Goal: Information Seeking & Learning: Learn about a topic

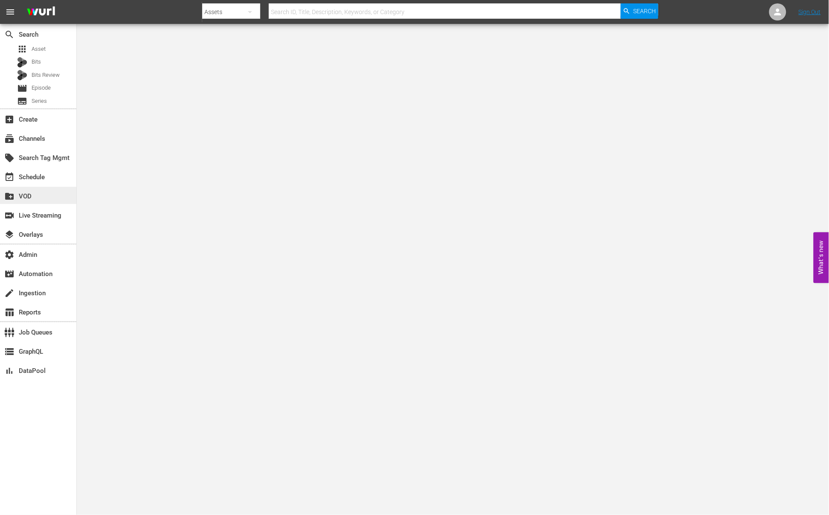
click at [43, 190] on div "create_new_folder VOD" at bounding box center [38, 195] width 76 height 17
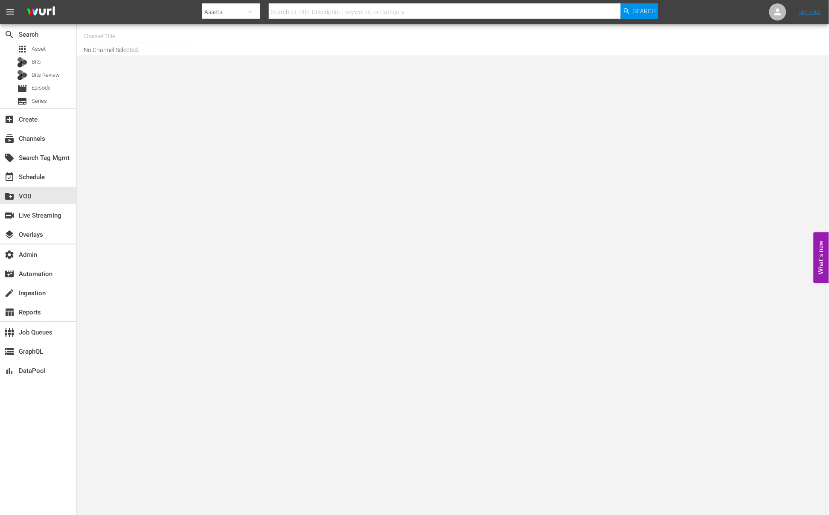
click at [138, 40] on input "text" at bounding box center [138, 36] width 109 height 20
type input "20"
click at [96, 39] on input "20" at bounding box center [138, 36] width 109 height 20
click at [136, 95] on body "menu Search By Assets Search ID, Title, Description, Keywords, or Category Sear…" at bounding box center [414, 257] width 829 height 515
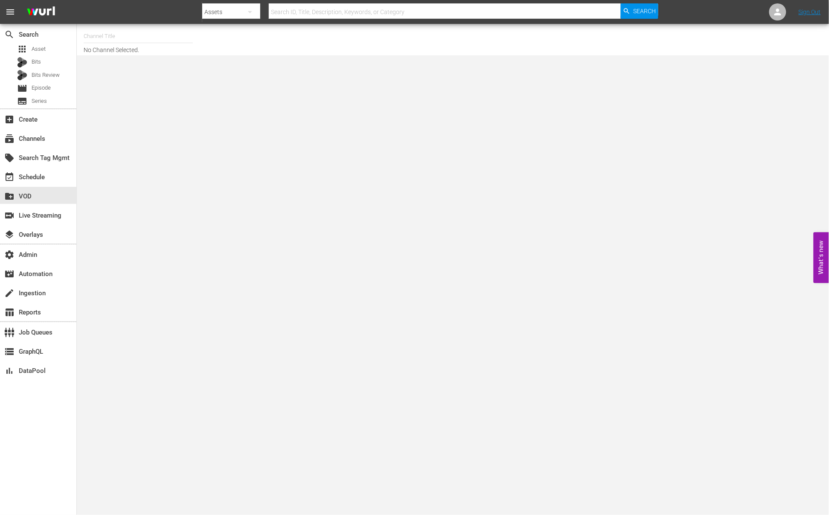
click at [103, 23] on nav "menu Search By Assets Search ID, Title, Description, Keywords, or Category Sear…" at bounding box center [414, 12] width 829 height 24
click at [104, 37] on input "text" at bounding box center [138, 36] width 109 height 20
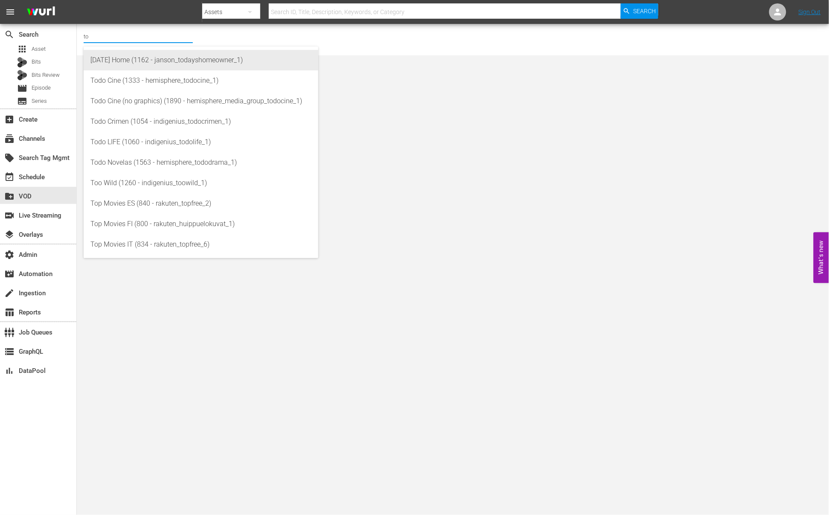
click at [130, 66] on div "Today's Home (1162 - janson_todayshomeowner_1)" at bounding box center [200, 60] width 221 height 20
type input "Today's Home (1162 - janson_todayshomeowner_1)"
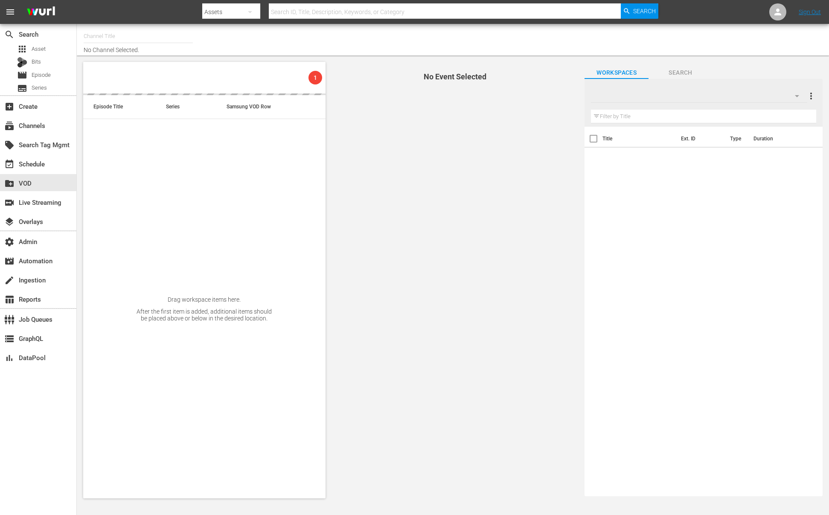
type input "AJ Observes (2012)"
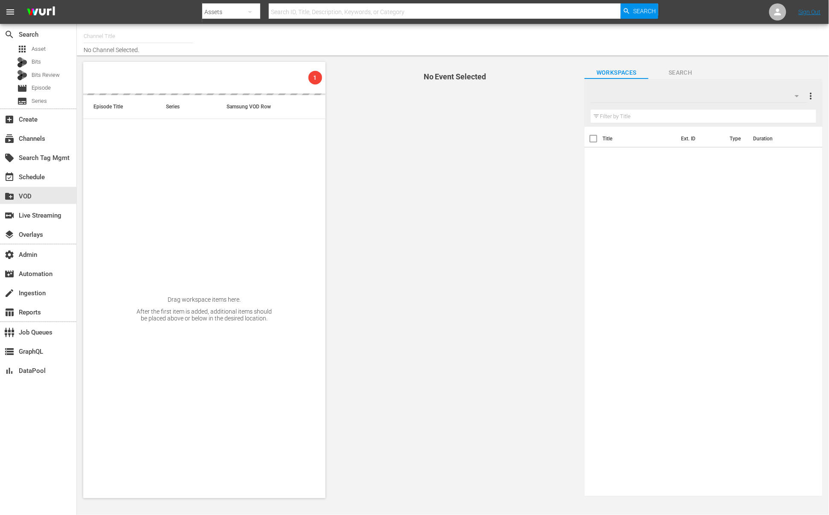
type input "SparkleMovies-GER (2102)"
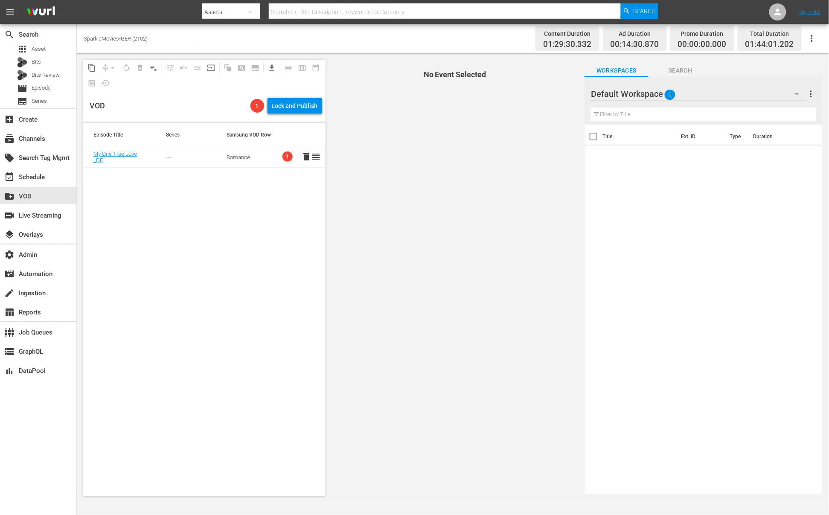
click at [259, 161] on td "Romance" at bounding box center [246, 157] width 61 height 20
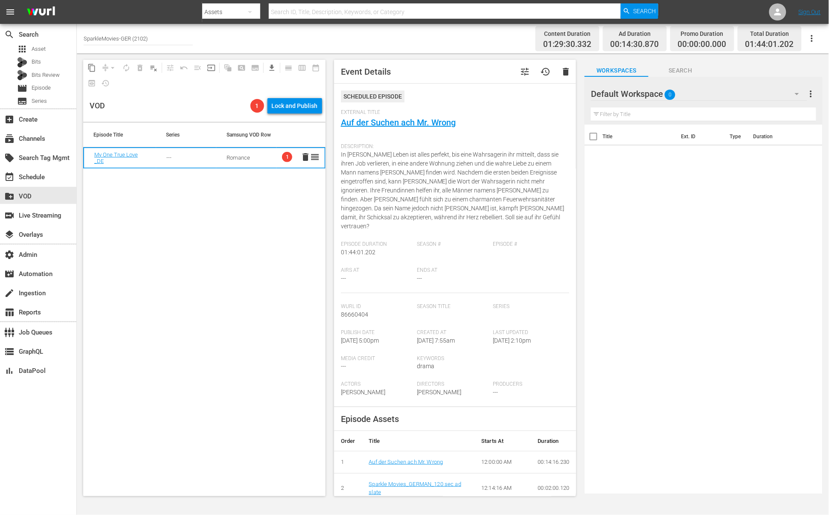
click at [262, 157] on td "Romance" at bounding box center [246, 158] width 60 height 20
drag, startPoint x: 246, startPoint y: 219, endPoint x: 213, endPoint y: 179, distance: 51.8
click at [241, 216] on div "Episode Title Series Samsung VOD Row My One True Love _DE --- Romance 1 delete …" at bounding box center [204, 309] width 242 height 373
click at [282, 159] on span "1" at bounding box center [287, 157] width 10 height 10
click at [257, 107] on span "1" at bounding box center [257, 105] width 14 height 7
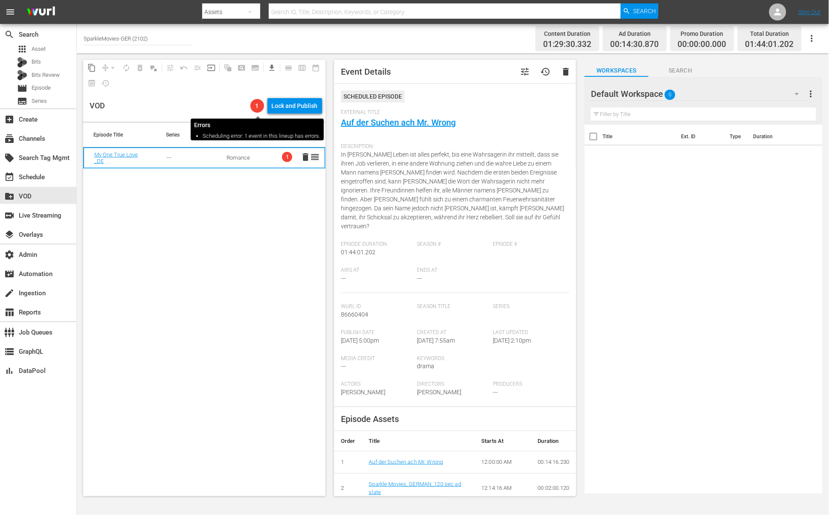
click at [258, 102] on span "1" at bounding box center [257, 105] width 14 height 7
click at [282, 266] on div "Episode Title Series Samsung VOD Row My One True Love _DE --- Romance 1 delete …" at bounding box center [204, 309] width 242 height 373
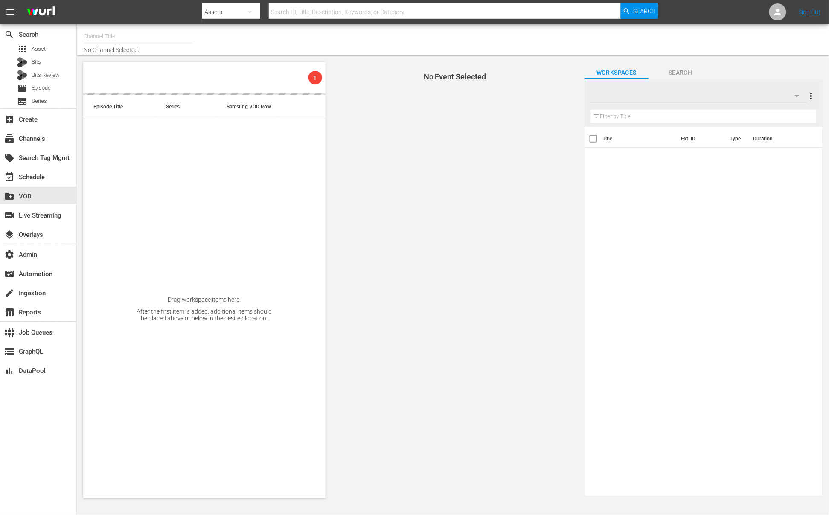
type input "SparkleMovies-GER (2102)"
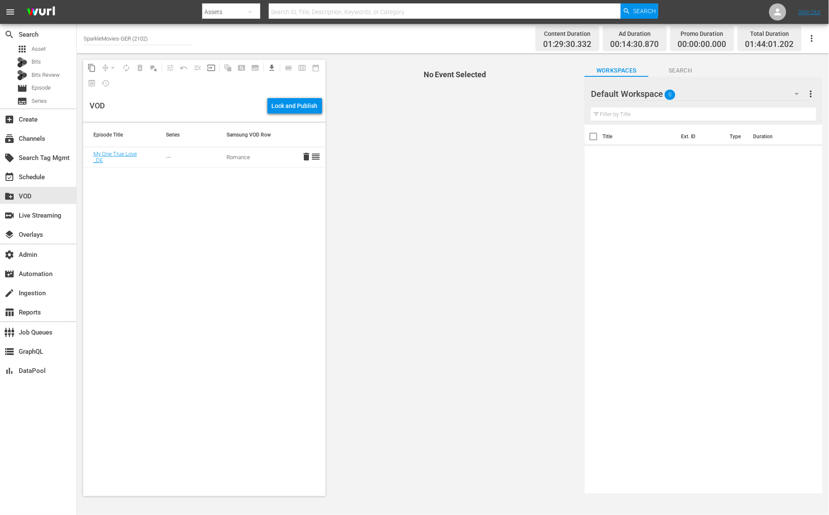
click at [219, 100] on div "VOD" at bounding box center [177, 106] width 174 height 32
click at [401, 142] on span "No Event Selected" at bounding box center [453, 277] width 251 height 449
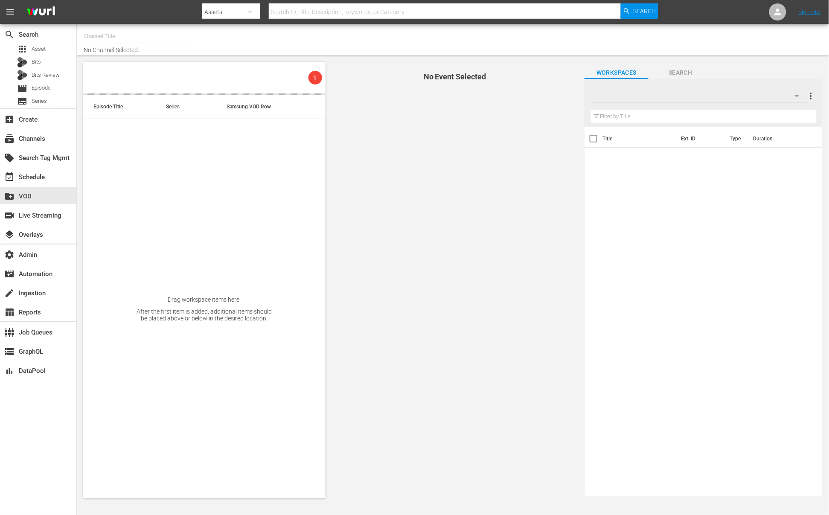
type input "SparkleMovies-GER (2102)"
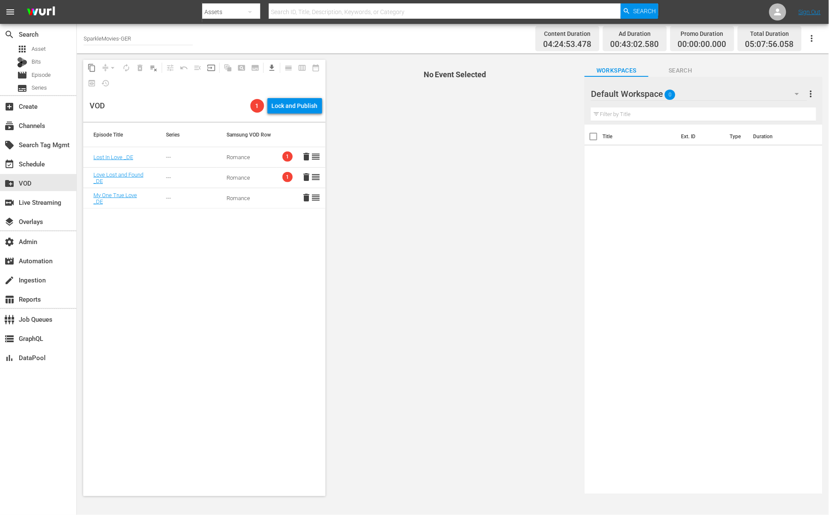
click at [282, 177] on span "1" at bounding box center [287, 177] width 10 height 10
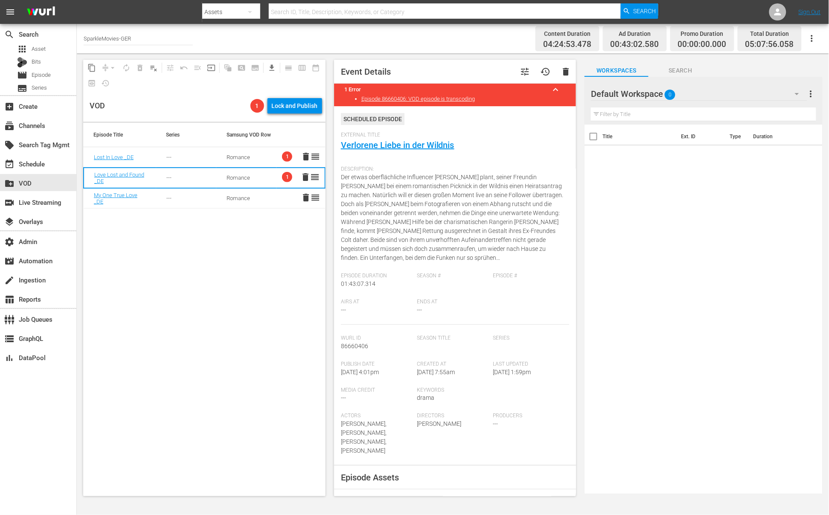
click at [282, 157] on span "1" at bounding box center [287, 156] width 10 height 10
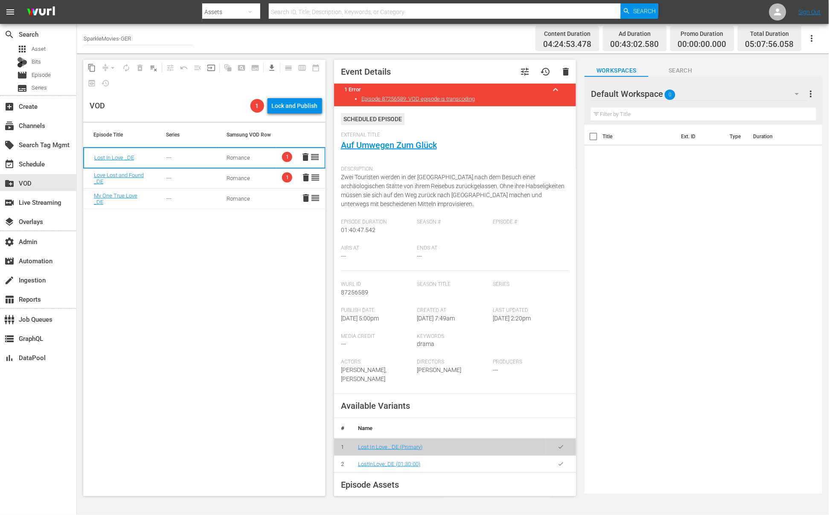
click at [274, 226] on div "Episode Title Series Samsung VOD Row Lost In Love _DE --- Romance 1 delete reor…" at bounding box center [204, 309] width 242 height 373
click at [282, 176] on span "1" at bounding box center [287, 177] width 10 height 10
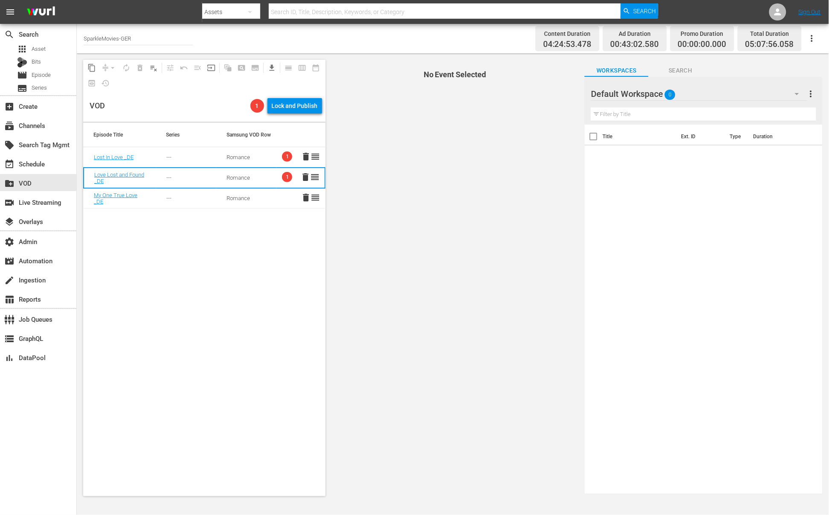
click at [282, 158] on span "1" at bounding box center [287, 156] width 10 height 10
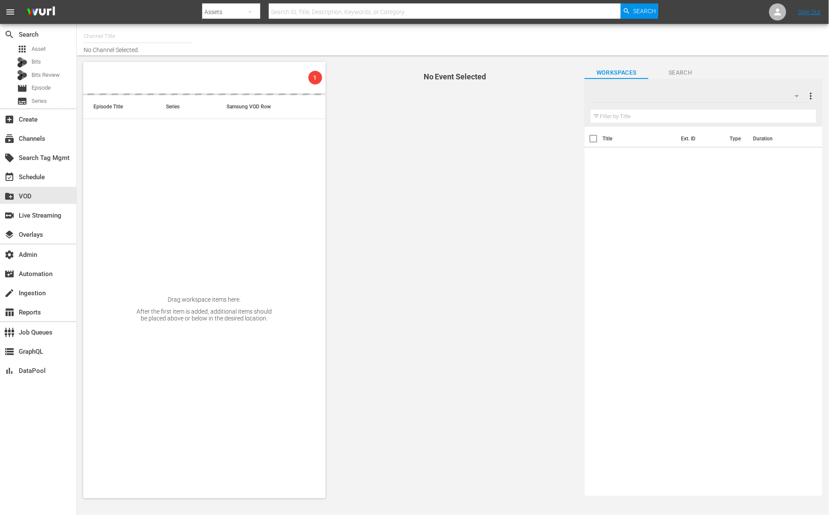
type input "SparkleMovies-GER (2102)"
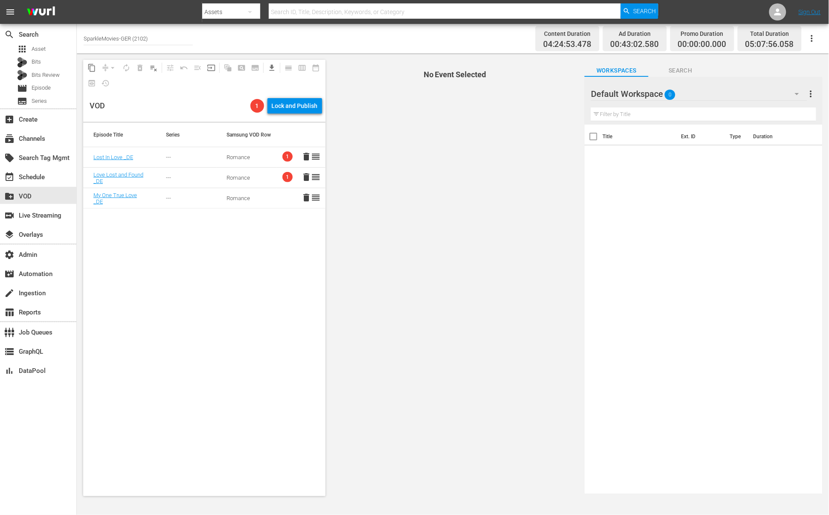
click at [169, 173] on td "---" at bounding box center [186, 178] width 61 height 20
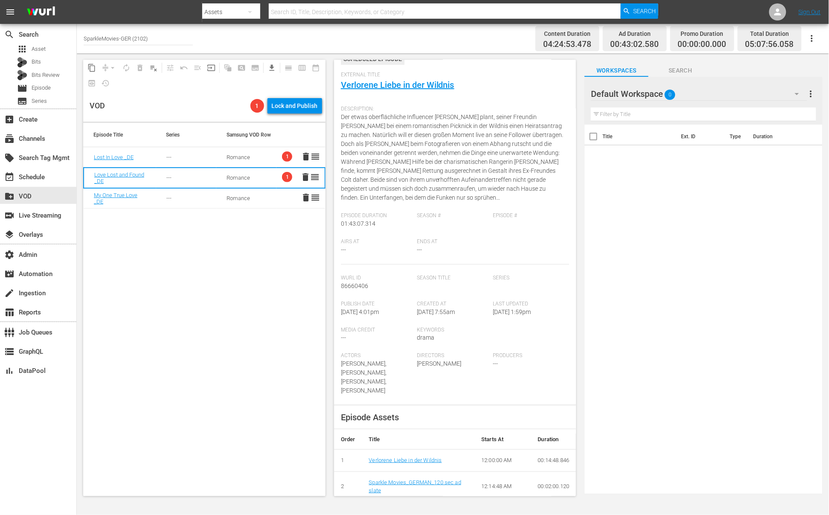
scroll to position [249, 0]
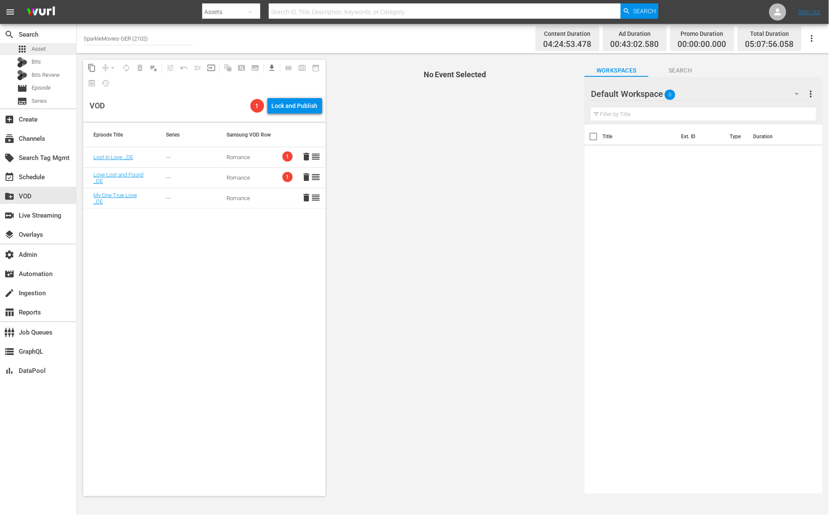
click at [49, 48] on div "apps Asset" at bounding box center [38, 49] width 76 height 12
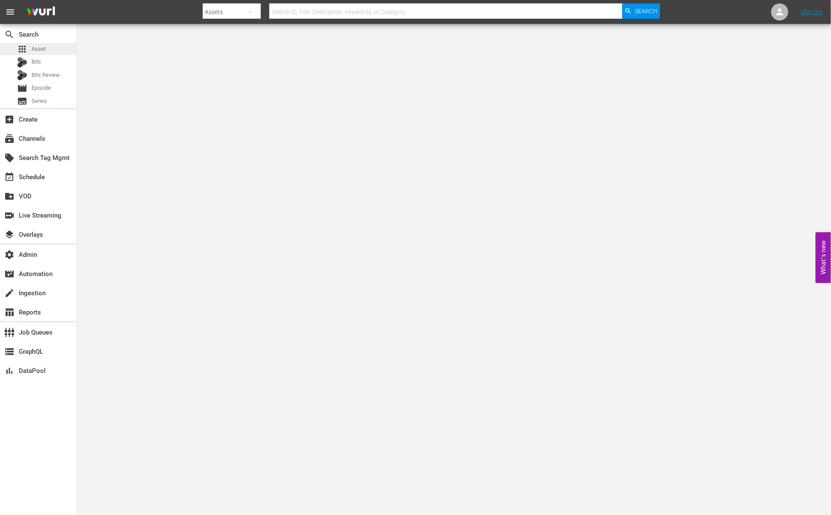
click at [43, 50] on span "Asset" at bounding box center [39, 49] width 14 height 9
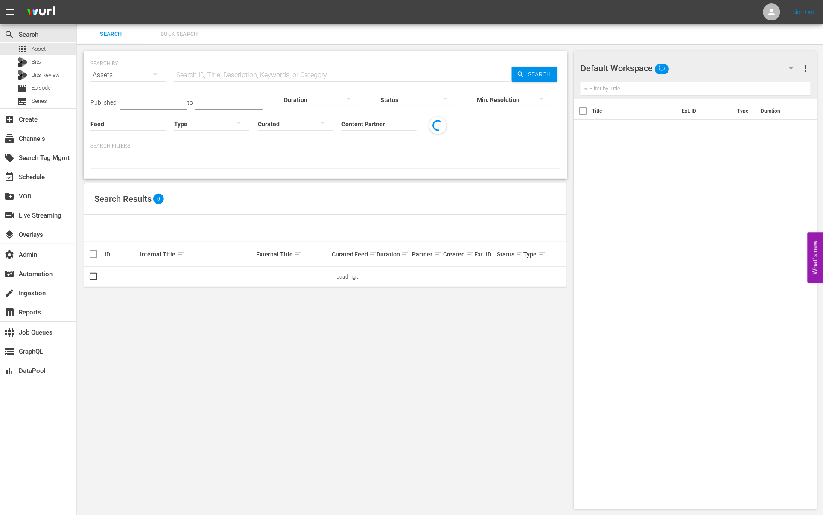
drag, startPoint x: 233, startPoint y: 71, endPoint x: 237, endPoint y: 73, distance: 4.4
click at [233, 71] on input "text" at bounding box center [342, 75] width 337 height 20
paste input "AMCNVR0000020861"
type input "AMCNVR0000020861"
drag, startPoint x: 553, startPoint y: 73, endPoint x: 541, endPoint y: 76, distance: 13.1
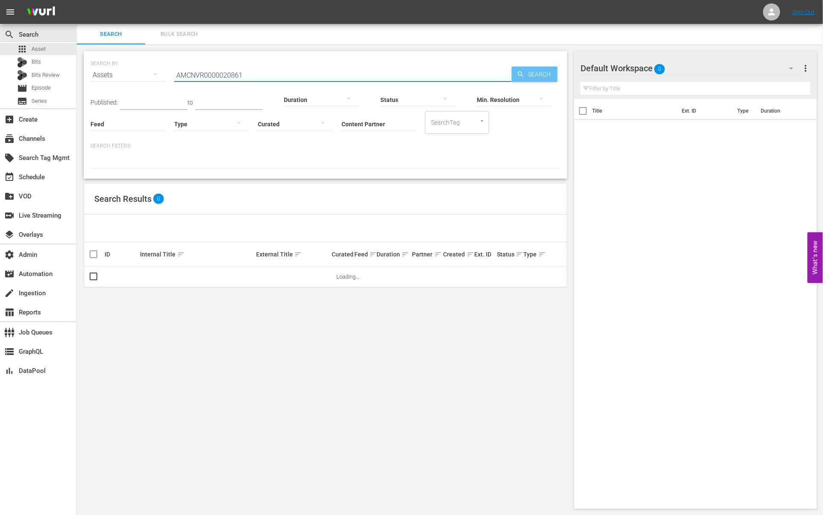
click at [553, 73] on span "Search" at bounding box center [540, 74] width 33 height 15
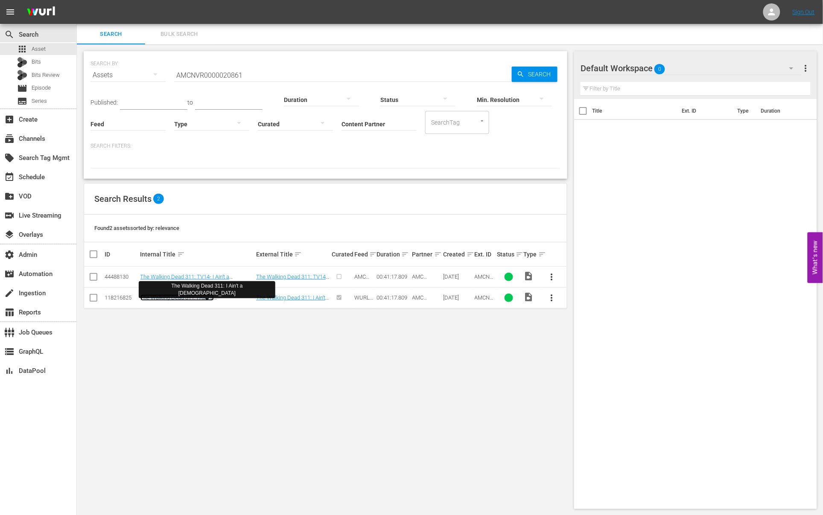
click at [214, 295] on link "The Walking Dead 311: I Ain't a [DEMOGRAPHIC_DATA]" at bounding box center [176, 300] width 73 height 13
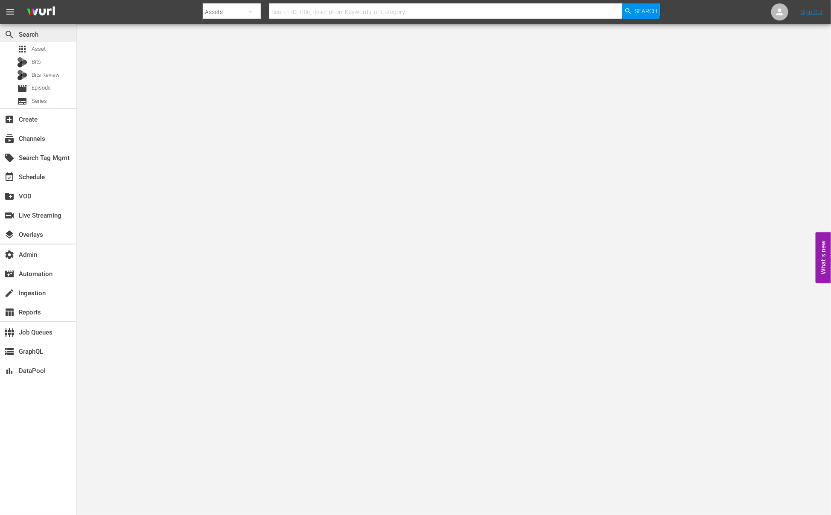
click at [41, 41] on div "search Search" at bounding box center [38, 33] width 76 height 17
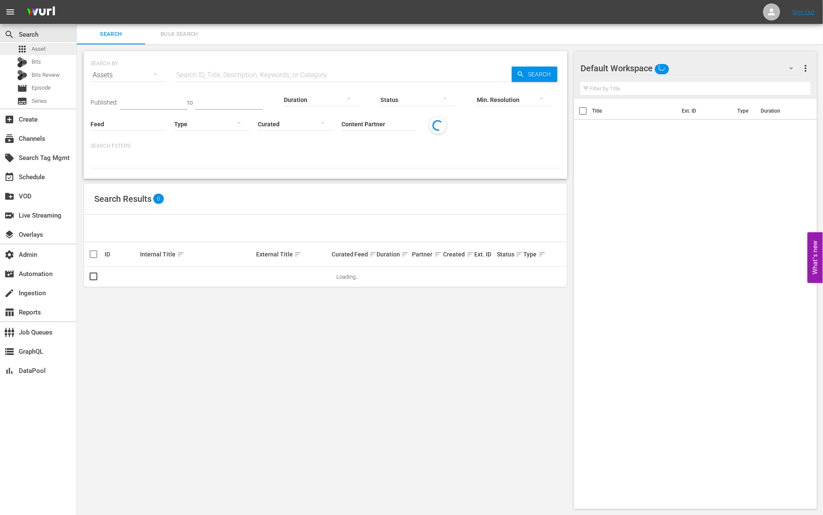
click at [52, 48] on div "apps Asset" at bounding box center [38, 49] width 76 height 12
click at [41, 47] on span "Asset" at bounding box center [39, 49] width 14 height 9
click at [167, 34] on span "Bulk Search" at bounding box center [179, 34] width 58 height 10
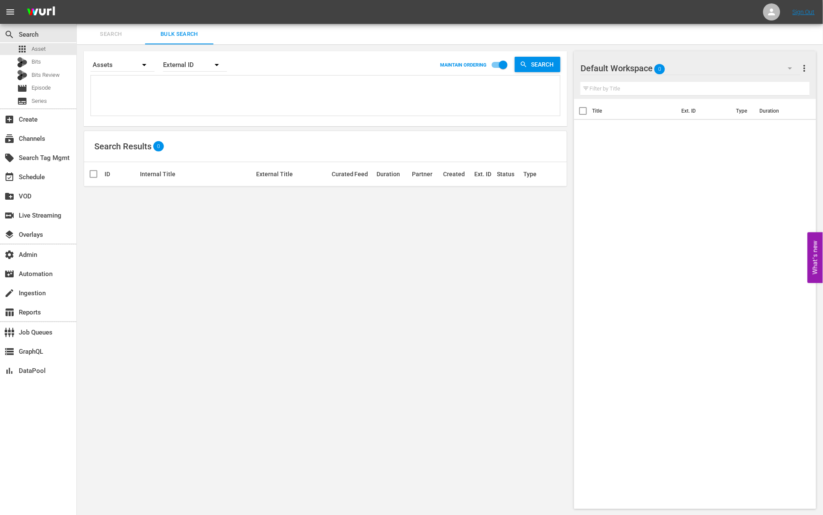
click at [222, 90] on textarea at bounding box center [326, 97] width 467 height 39
paste textarea "AMCNVR0000020861 AMCNVR0000052278 AMCNVR0000052269 AMCNVR0000052268 AMCNVR00000…"
type textarea "AMCNVR0000020861 AMCNVR0000052278 AMCNVR0000052269 AMCNVR0000052268 AMCNVR00000…"
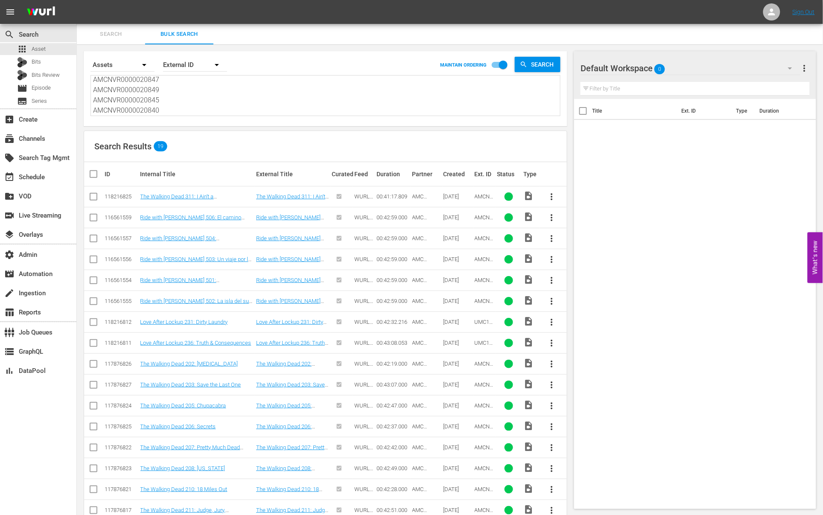
type textarea "AMCNVR0000020861 AMCNVR0000052278 AMCNVR0000052269 AMCNVR0000052268 AMCNVR00000…"
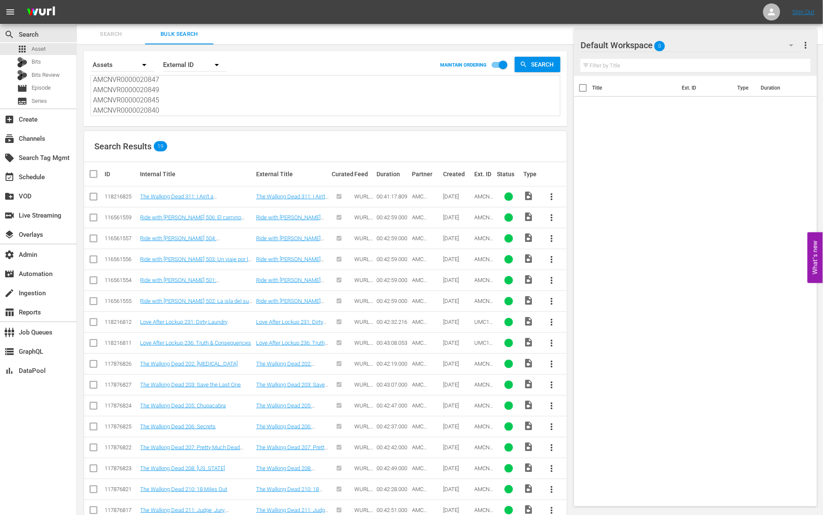
scroll to position [86, 0]
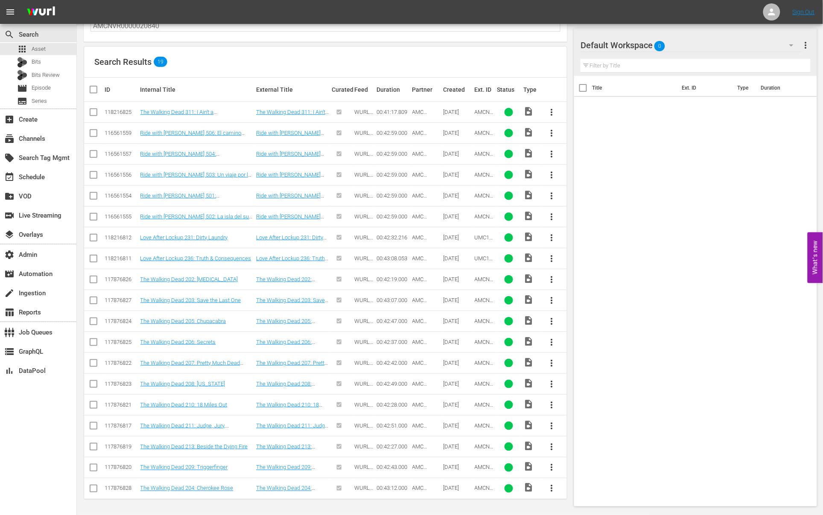
click at [269, 61] on div "Search Results 19" at bounding box center [325, 62] width 483 height 31
click at [267, 111] on link "The Walking Dead 311: I Ain't a Judas" at bounding box center [290, 115] width 69 height 13
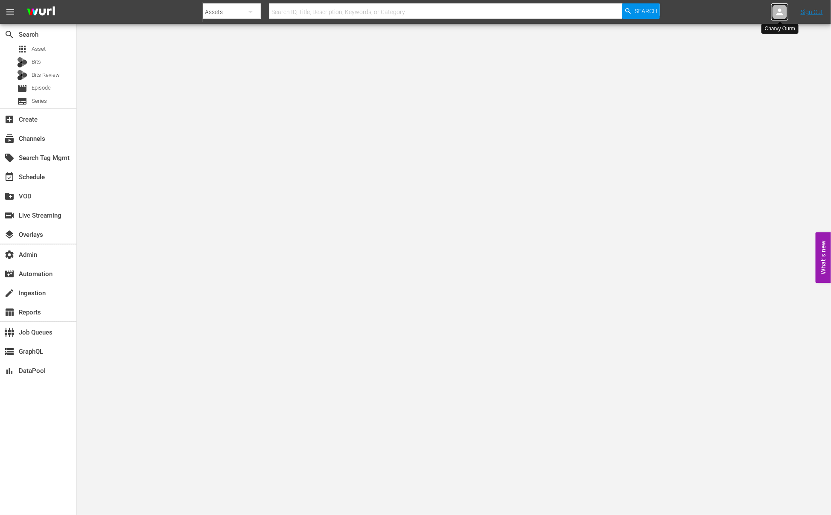
click at [784, 9] on icon at bounding box center [779, 12] width 10 height 10
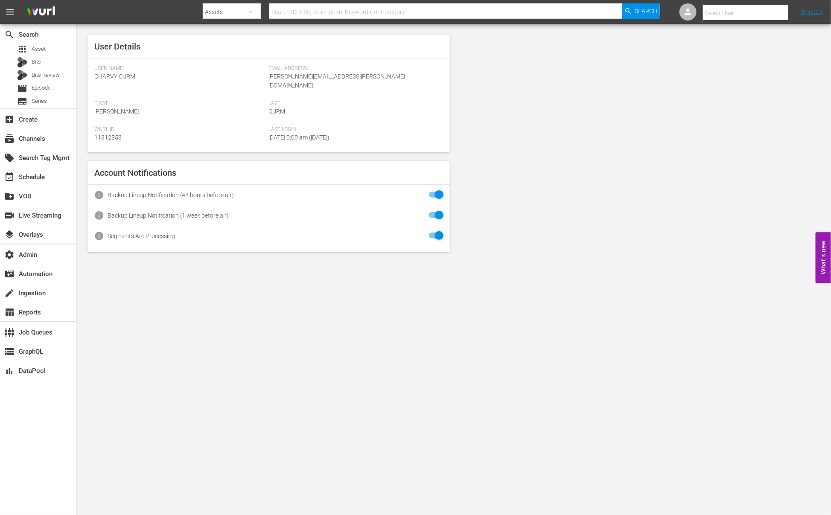
click at [763, 15] on input "text" at bounding box center [757, 13] width 109 height 20
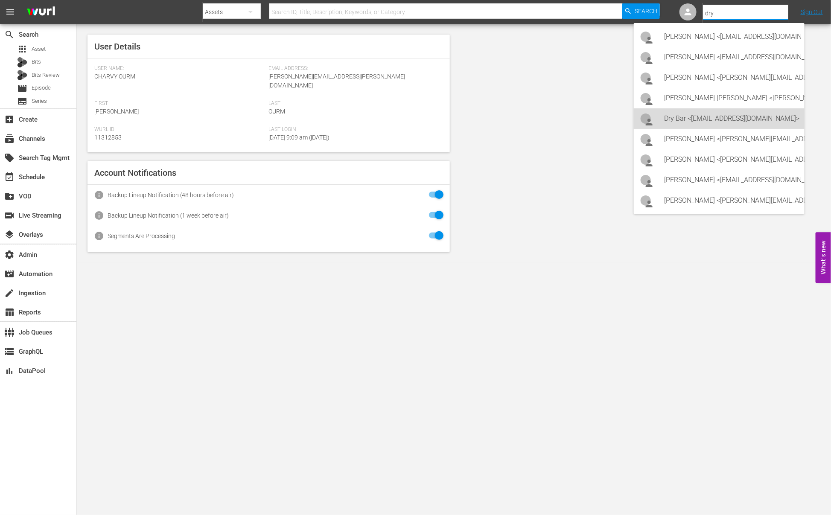
click at [782, 112] on div "Dry Bar <[EMAIL_ADDRESS][DOMAIN_NAME]>" at bounding box center [730, 118] width 133 height 20
type input "Dry Bar (11312651)"
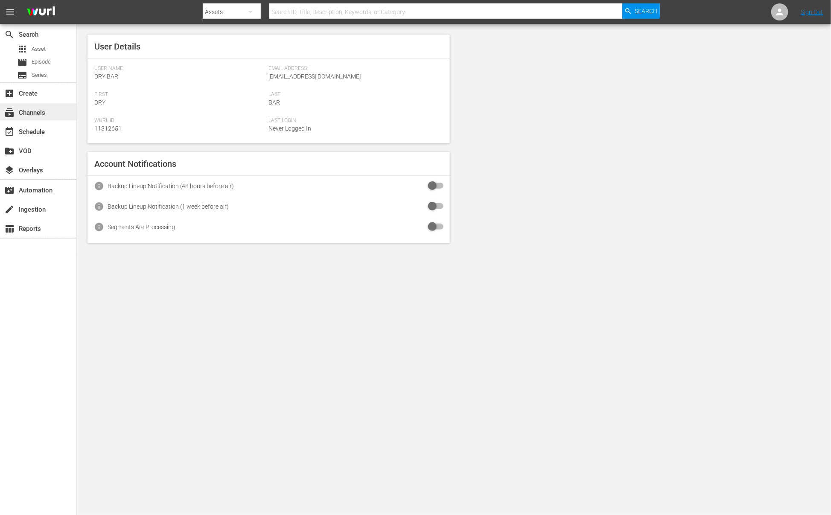
click at [30, 114] on div "subscriptions Channels" at bounding box center [24, 112] width 48 height 8
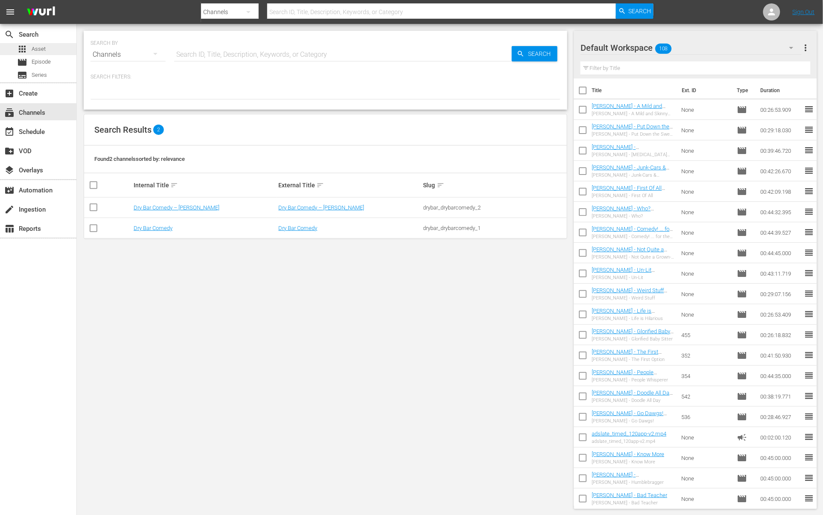
click at [45, 48] on span "Asset" at bounding box center [39, 49] width 14 height 9
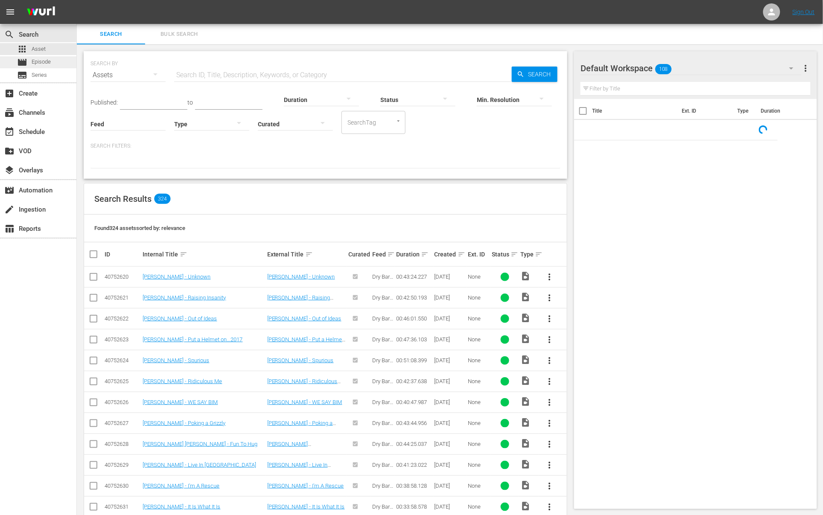
click at [52, 61] on div "movie Episode" at bounding box center [38, 62] width 76 height 12
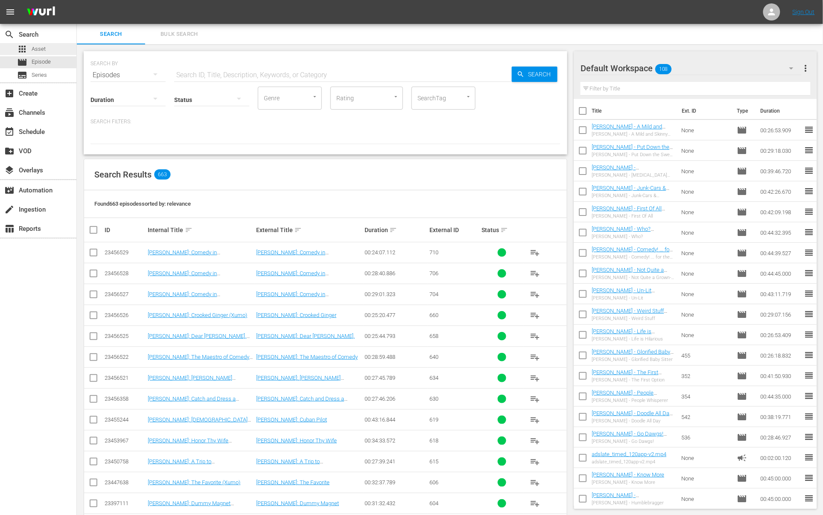
click at [52, 51] on div "apps Asset" at bounding box center [38, 49] width 76 height 12
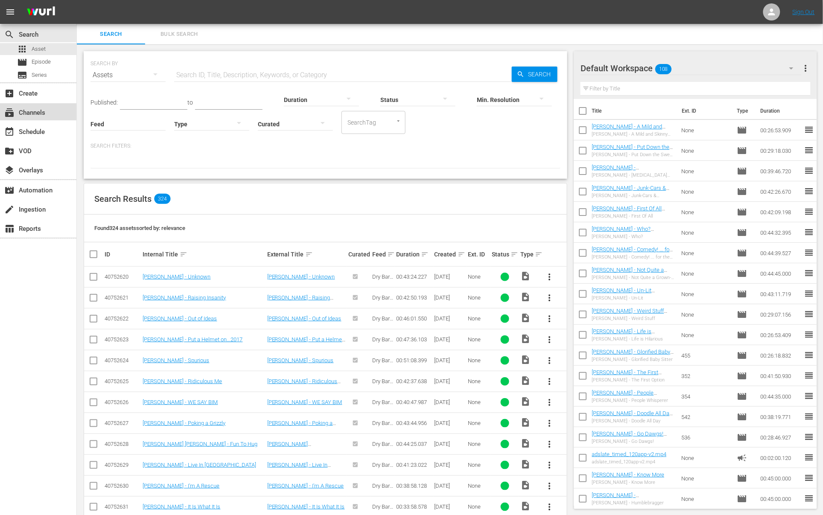
click at [50, 115] on div "subscriptions Channels" at bounding box center [38, 111] width 76 height 17
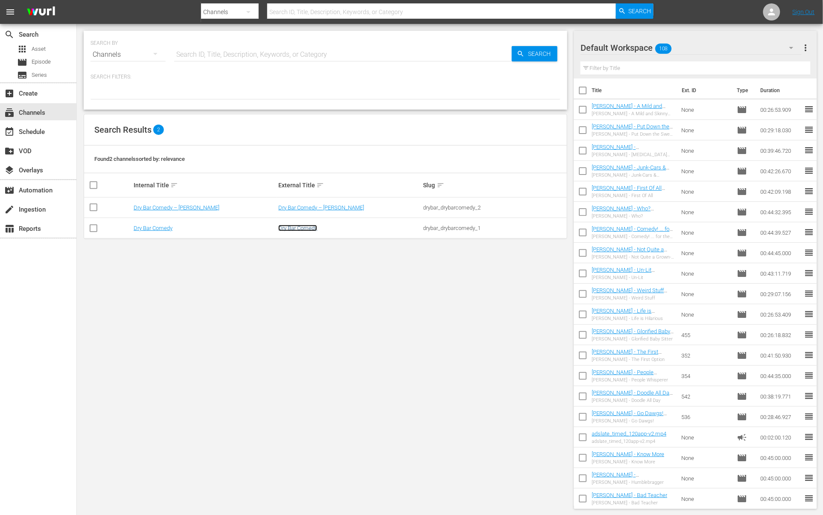
click at [303, 229] on link "Dry Bar Comedy" at bounding box center [297, 228] width 39 height 6
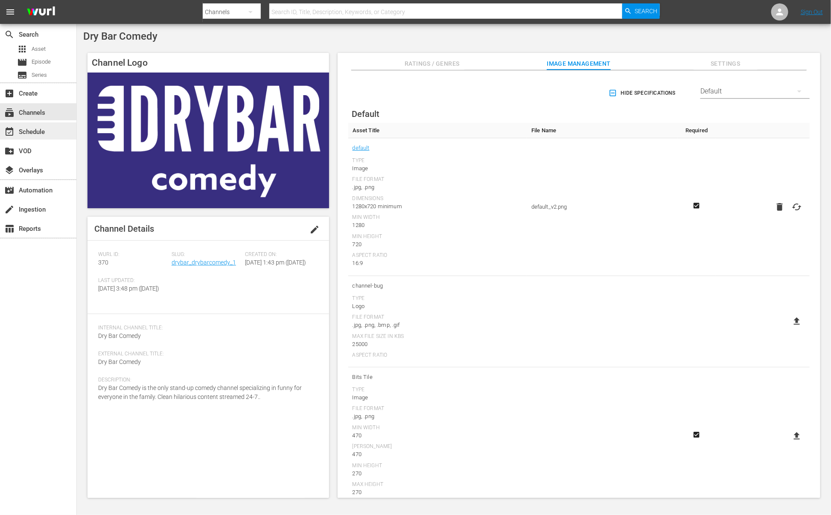
click at [40, 134] on div "event_available Schedule" at bounding box center [24, 131] width 48 height 8
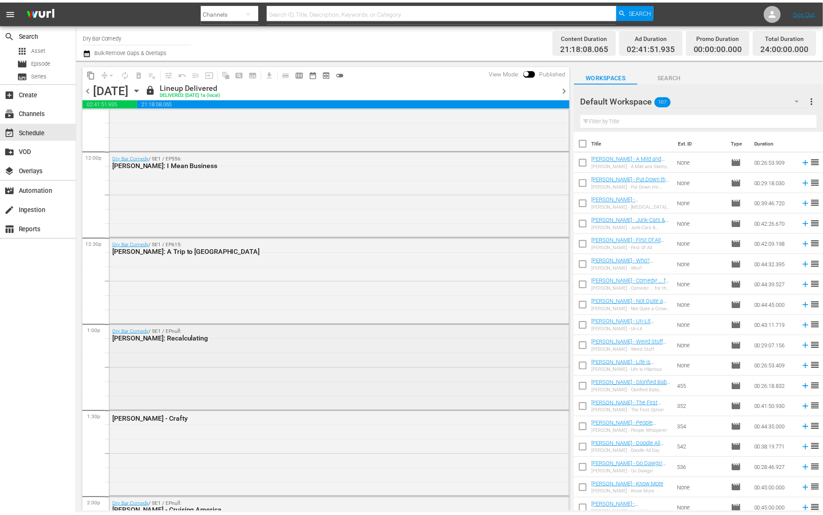
scroll to position [2471, 0]
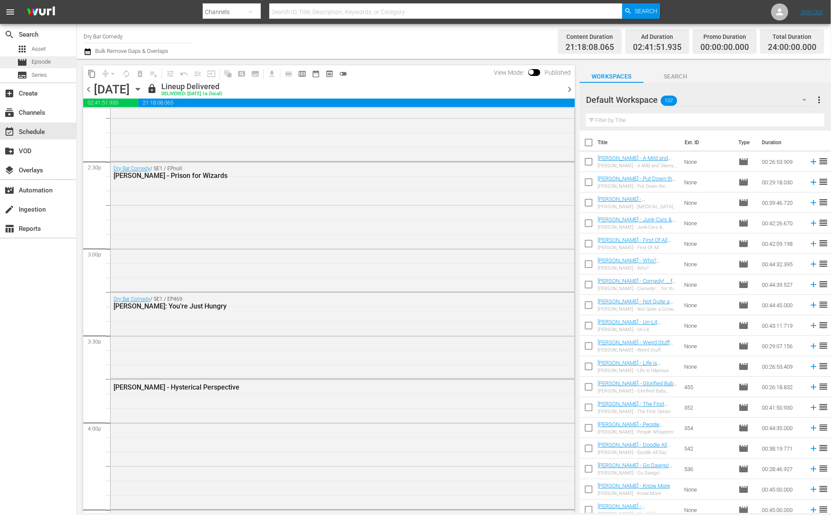
click at [40, 60] on span "Episode" at bounding box center [41, 62] width 19 height 9
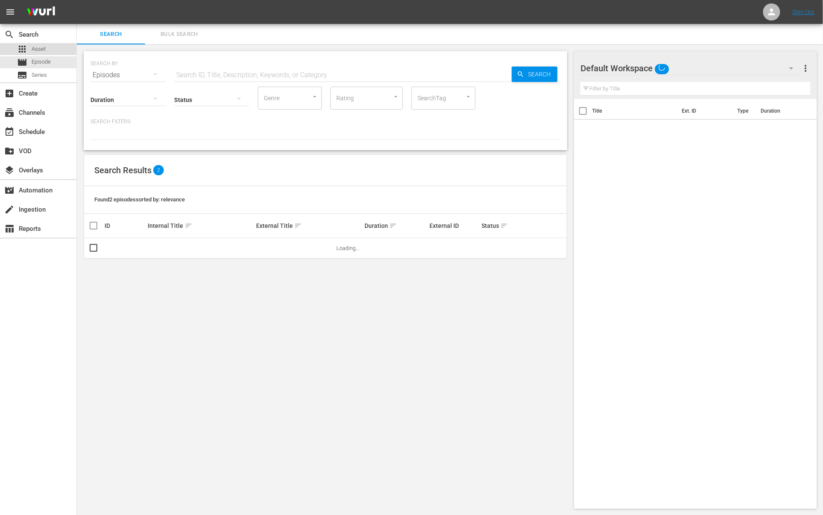
click at [45, 49] on span "Asset" at bounding box center [39, 49] width 14 height 9
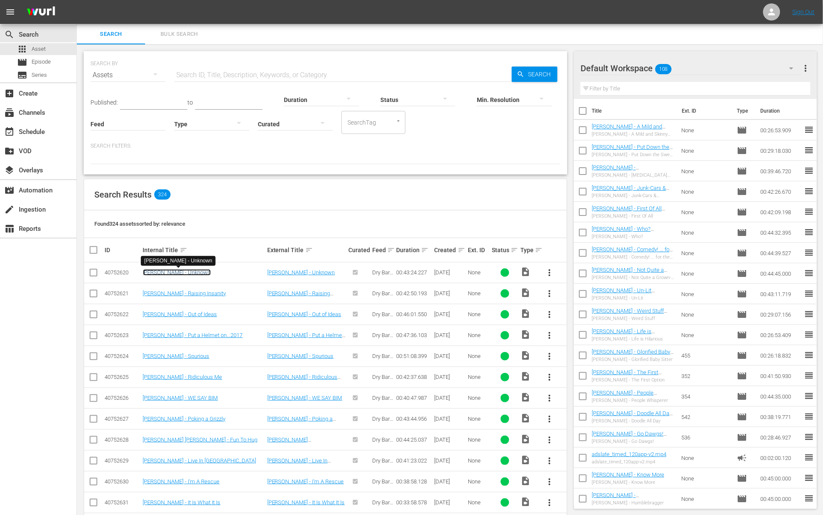
click at [191, 273] on link "Aaron Woodall - Unknown" at bounding box center [177, 272] width 68 height 6
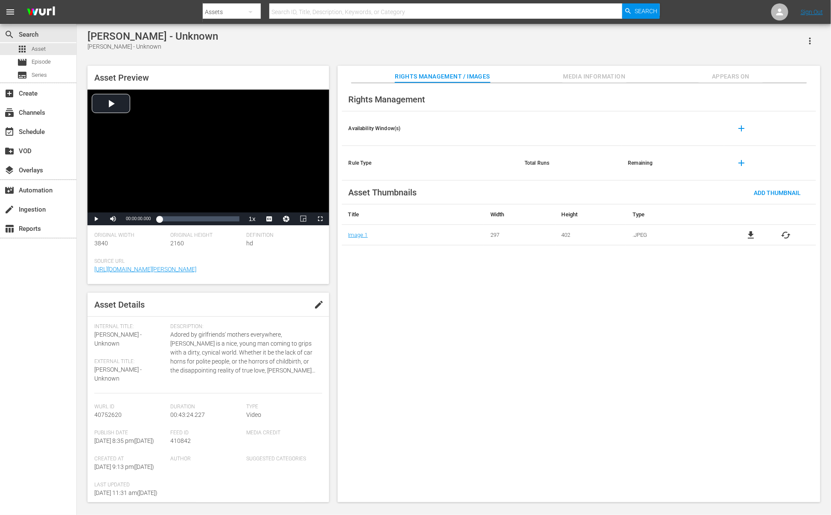
click at [735, 75] on span "Appears On" at bounding box center [730, 76] width 64 height 11
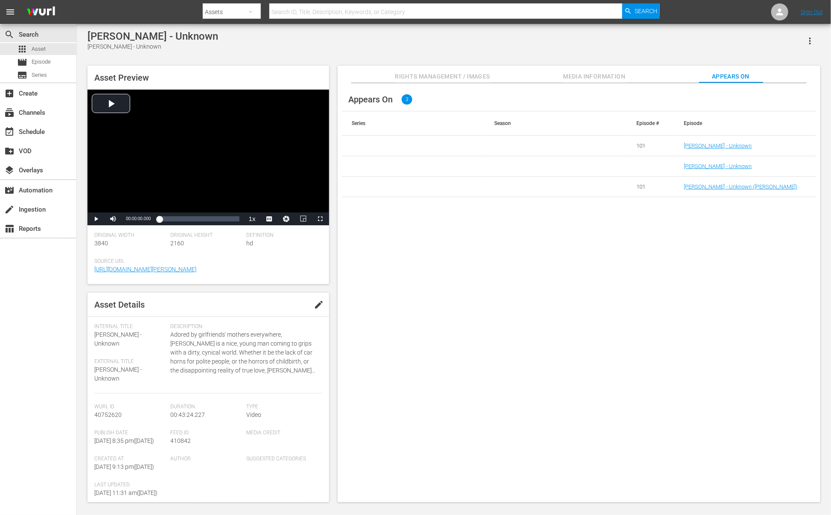
click at [590, 78] on span "Media Information" at bounding box center [594, 76] width 64 height 11
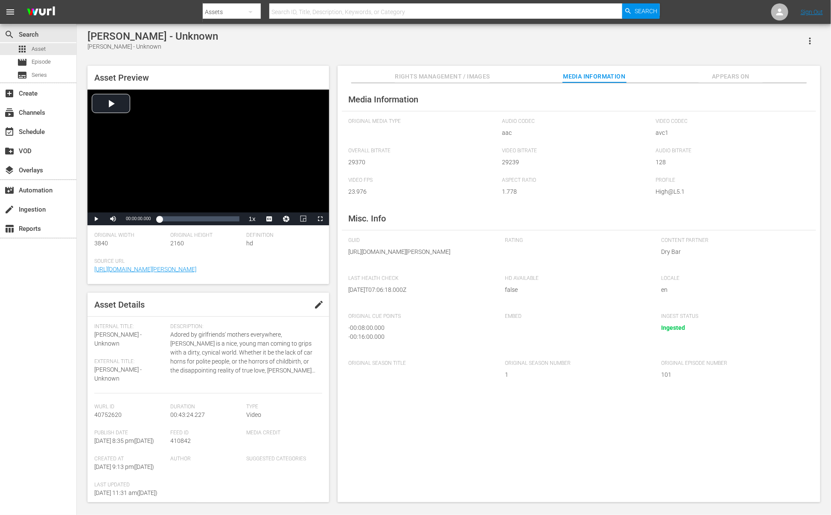
drag, startPoint x: 348, startPoint y: 250, endPoint x: 416, endPoint y: 279, distance: 74.9
click at [493, 280] on div "Media Information Original Media Type Audio Codec aac Video Codec avc1 Overall …" at bounding box center [578, 292] width 483 height 419
click at [726, 70] on button "Appears On" at bounding box center [730, 74] width 64 height 17
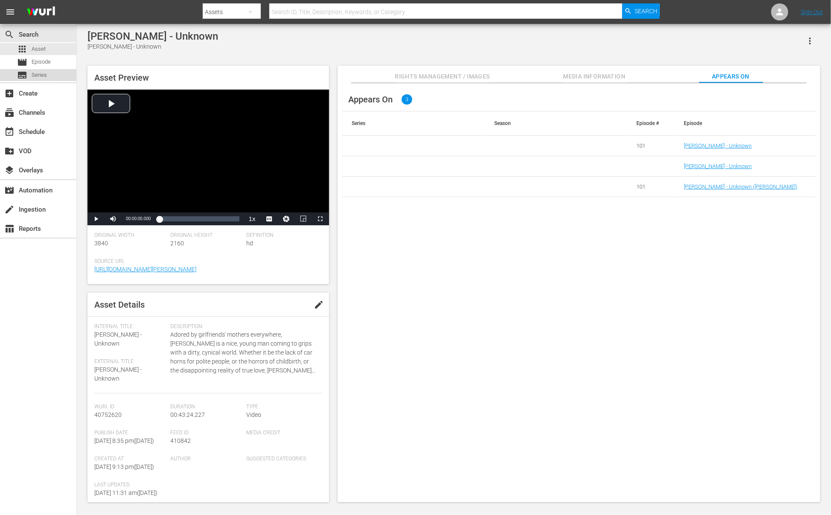
click at [45, 73] on span "Series" at bounding box center [39, 75] width 15 height 9
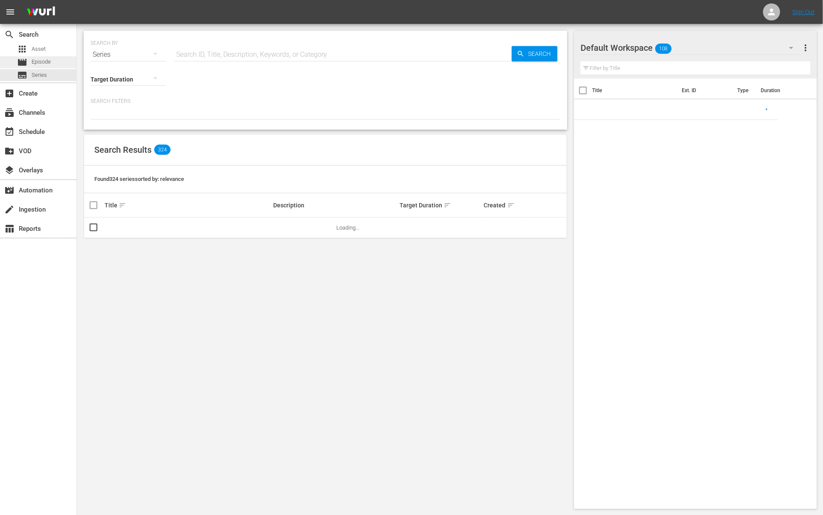
click at [53, 65] on div "movie Episode" at bounding box center [38, 62] width 76 height 12
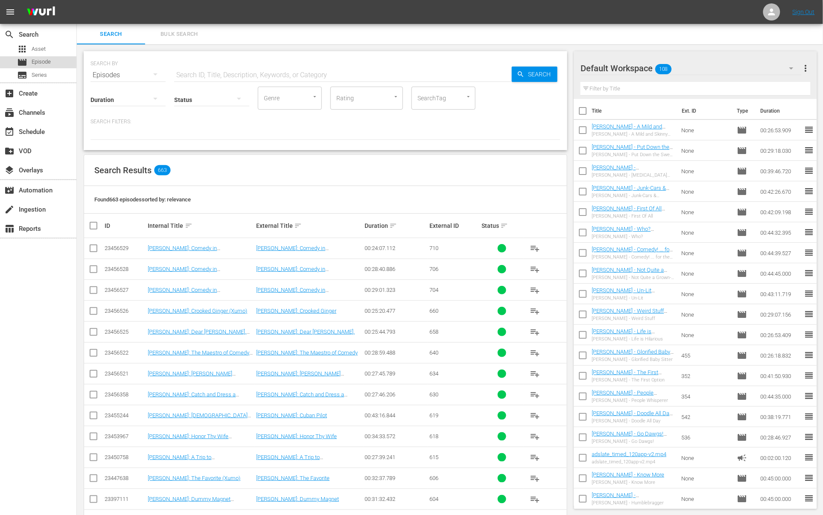
click at [53, 57] on div "movie Episode" at bounding box center [38, 62] width 76 height 12
click at [294, 248] on link "Goumba Johnny Sialiano: Comedy in COVID" at bounding box center [290, 251] width 69 height 13
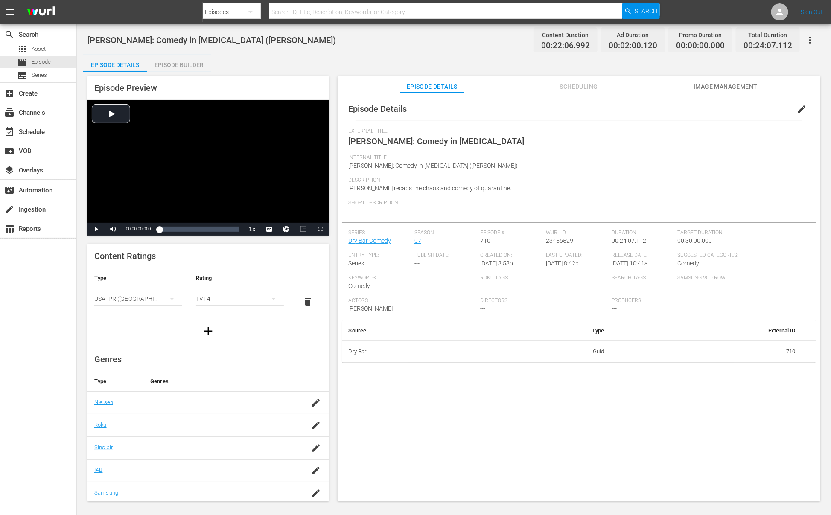
click at [187, 64] on div "Episode Builder" at bounding box center [179, 65] width 64 height 20
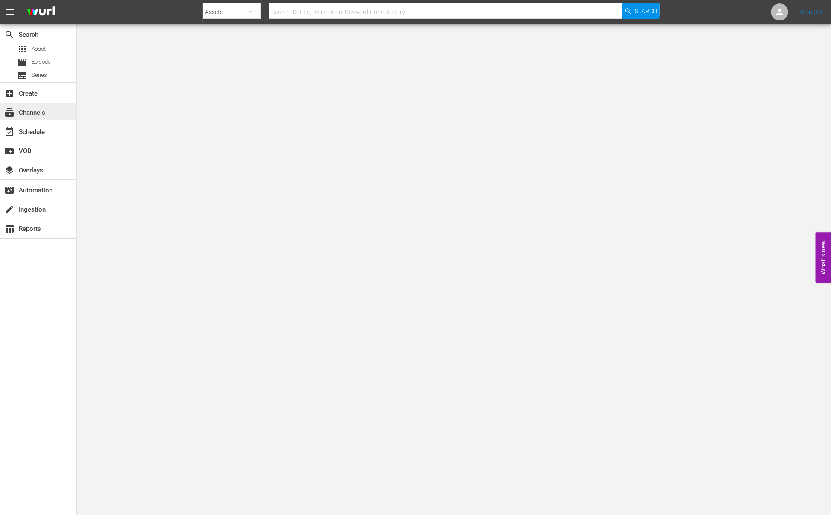
click at [39, 110] on div "subscriptions Channels" at bounding box center [24, 112] width 48 height 8
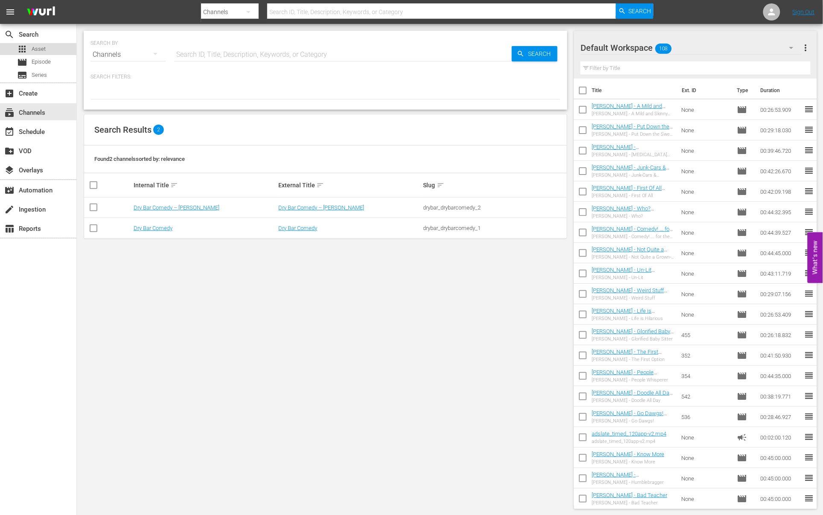
click at [50, 49] on div "apps Asset" at bounding box center [38, 49] width 76 height 12
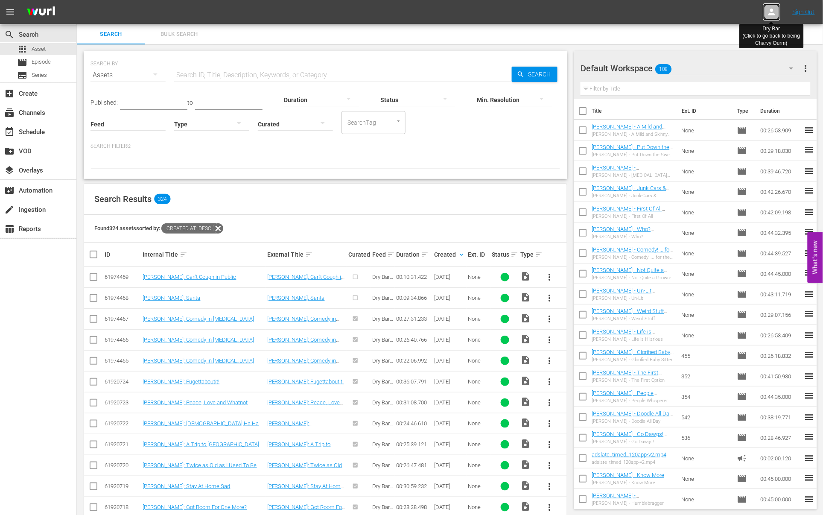
click at [776, 15] on icon at bounding box center [771, 12] width 10 height 10
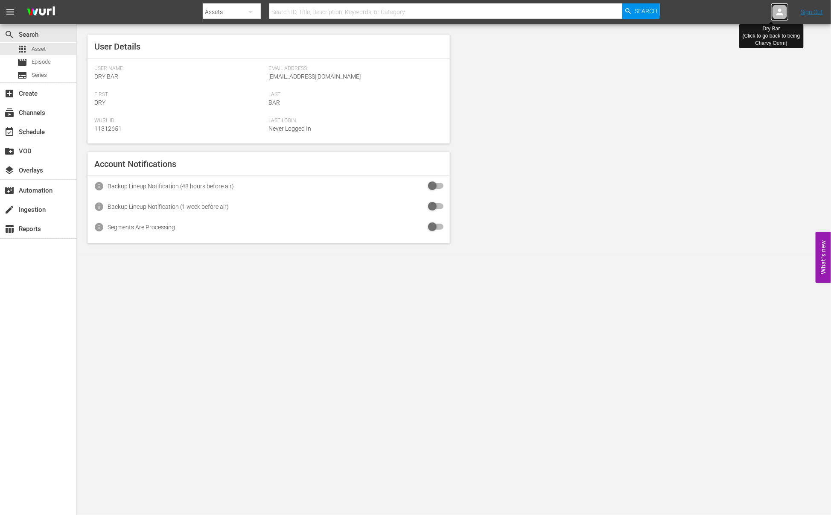
click at [778, 14] on icon at bounding box center [779, 12] width 7 height 7
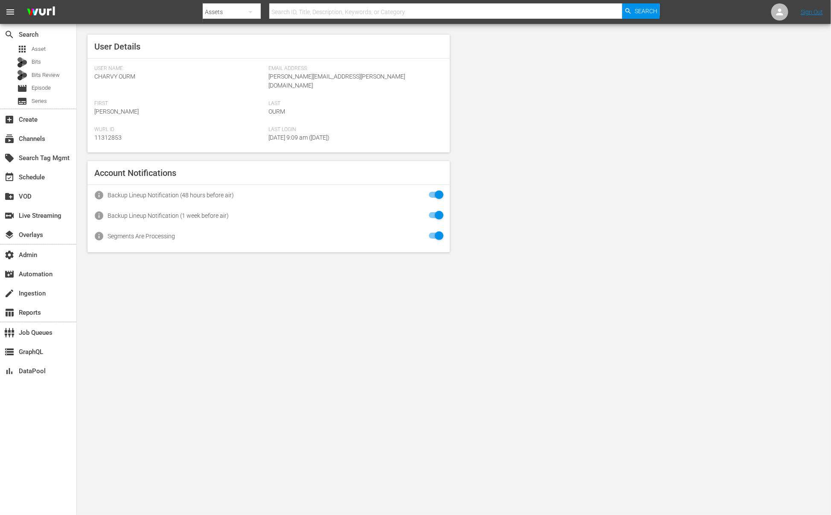
drag, startPoint x: 571, startPoint y: 67, endPoint x: 331, endPoint y: 50, distance: 240.4
click at [407, 65] on div "User Details User Name: [PERSON_NAME] Email Address: [PERSON_NAME][EMAIL_ADDRES…" at bounding box center [454, 143] width 754 height 239
click at [43, 47] on span "Asset" at bounding box center [39, 49] width 14 height 9
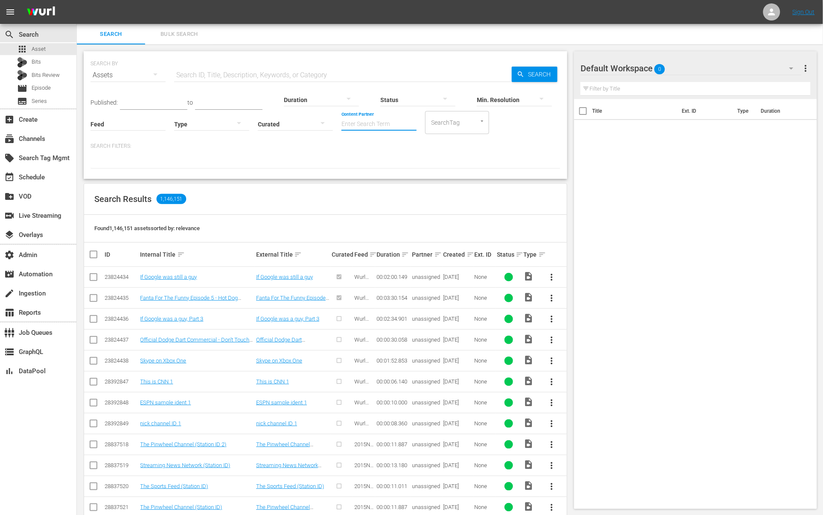
click at [377, 122] on input "Content Partner" at bounding box center [378, 124] width 75 height 31
click at [390, 151] on div "LOL (241)" at bounding box center [410, 147] width 125 height 20
type input "LOL (241)"
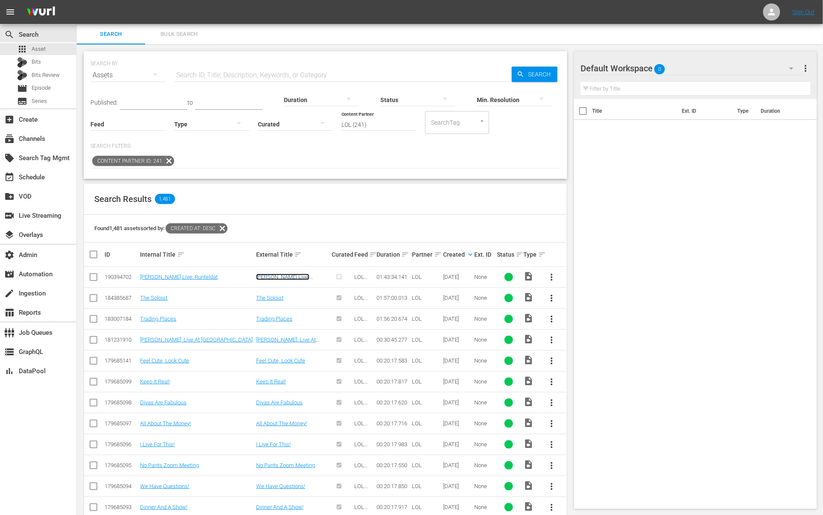
click at [271, 277] on link "[PERSON_NAME] Live: Runteldat" at bounding box center [282, 279] width 53 height 13
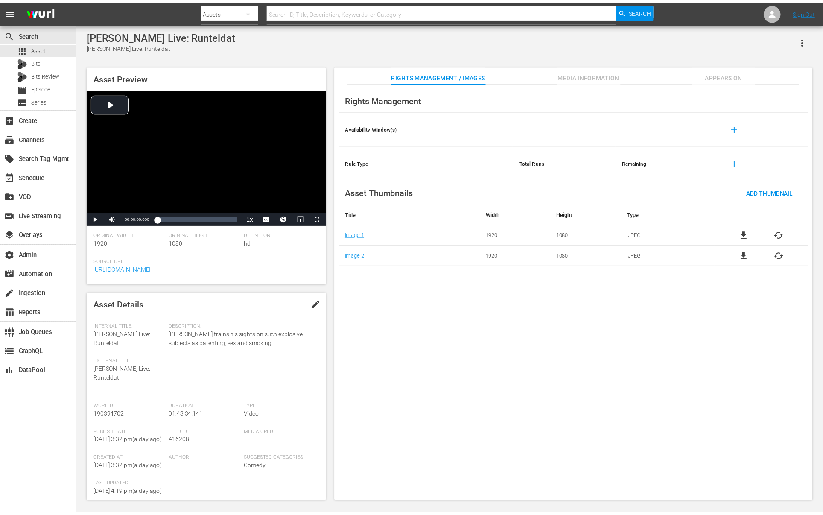
scroll to position [13, 0]
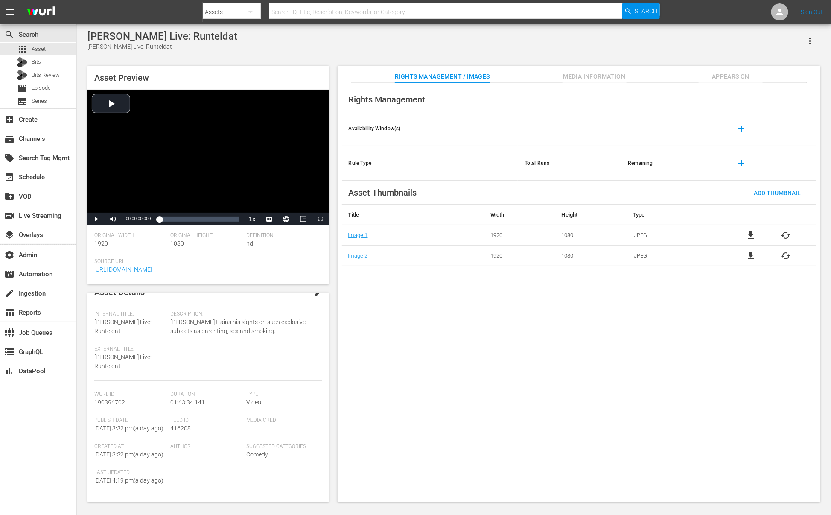
click at [176, 431] on span "416208" at bounding box center [180, 427] width 20 height 7
copy span "416208"
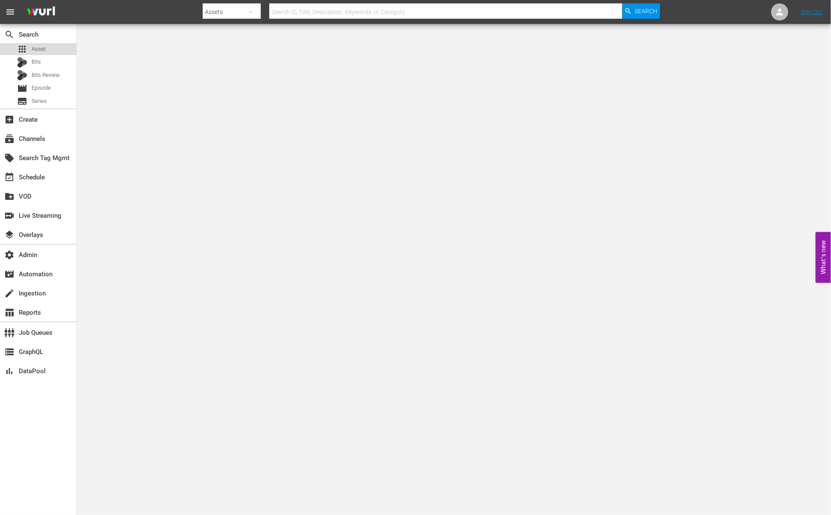
click at [37, 50] on span "Asset" at bounding box center [39, 49] width 14 height 9
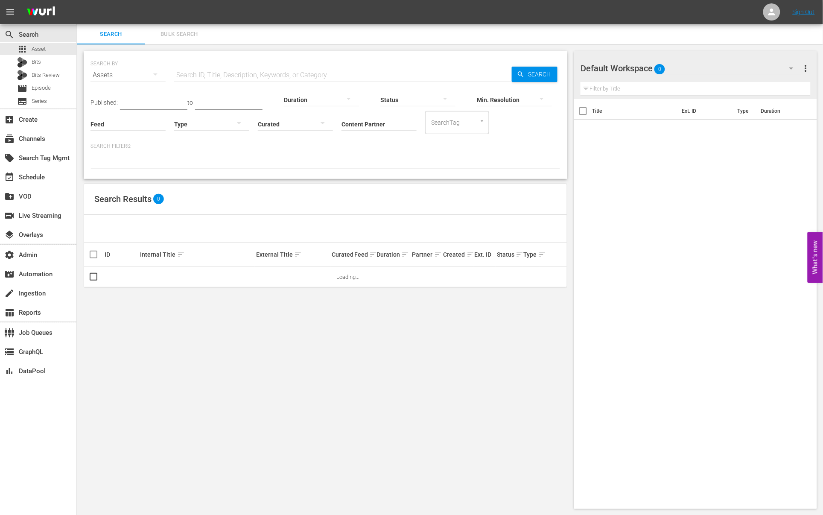
click at [371, 117] on input "Content Partner" at bounding box center [378, 124] width 75 height 31
type input "l"
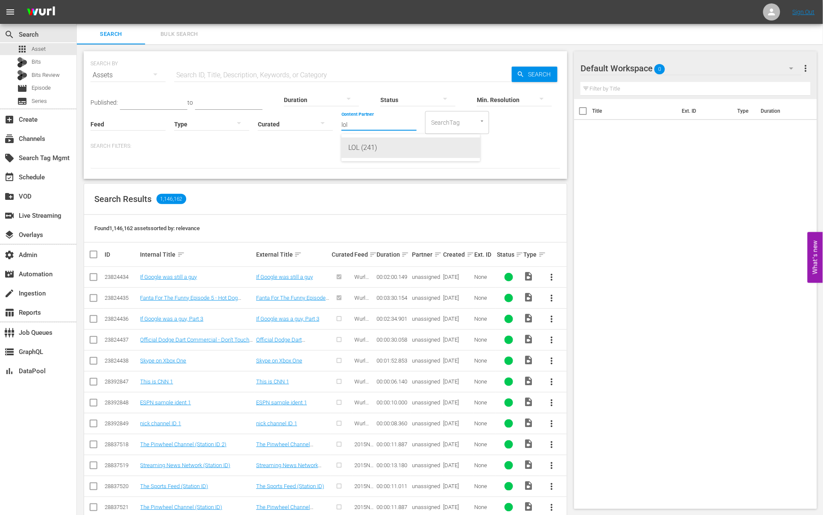
click at [359, 147] on div "LOL (241)" at bounding box center [410, 147] width 125 height 20
type input "LOL (241)"
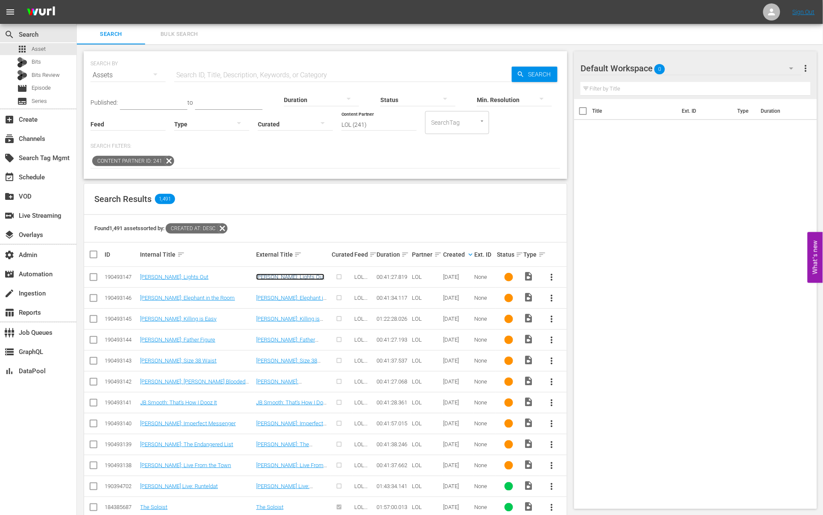
click at [281, 278] on link "[PERSON_NAME]: Lights Out" at bounding box center [290, 276] width 68 height 6
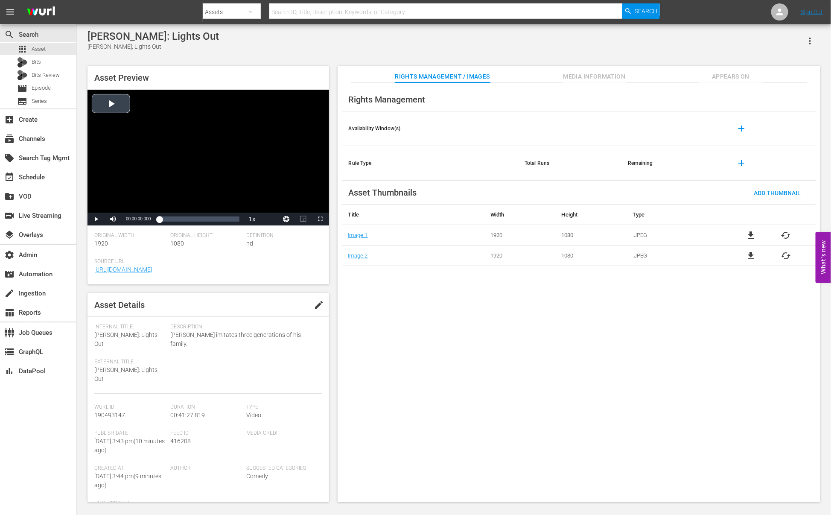
click at [102, 105] on div "Video Player" at bounding box center [207, 151] width 241 height 123
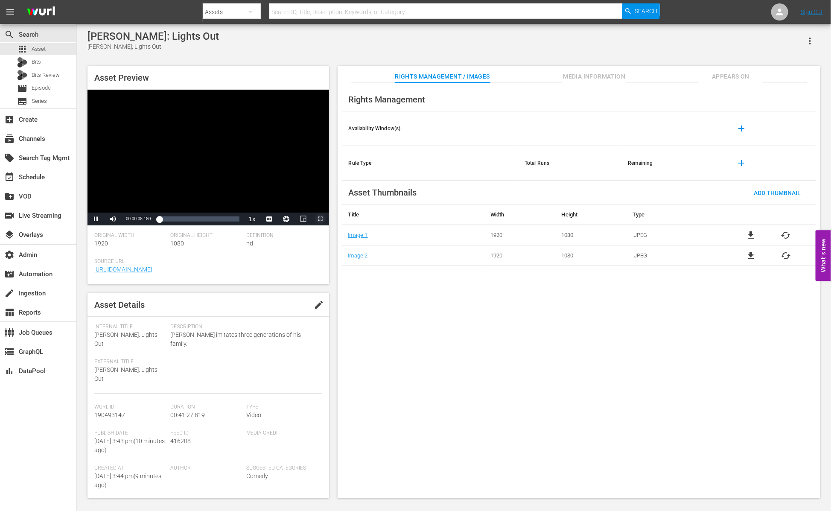
click at [320, 219] on span "Video Player" at bounding box center [320, 219] width 0 height 0
click at [595, 72] on span "Media Information" at bounding box center [594, 76] width 64 height 11
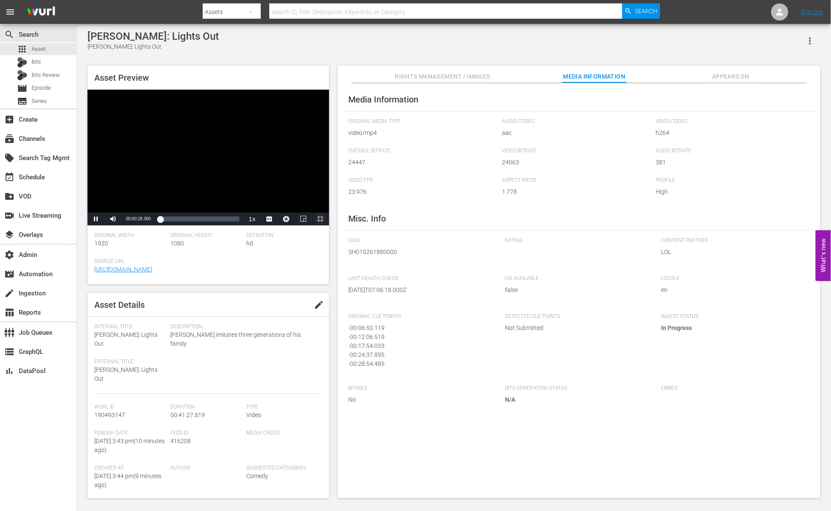
click at [320, 219] on span "Video Player" at bounding box center [320, 219] width 0 height 0
click at [303, 219] on span "Video Player" at bounding box center [303, 219] width 0 height 0
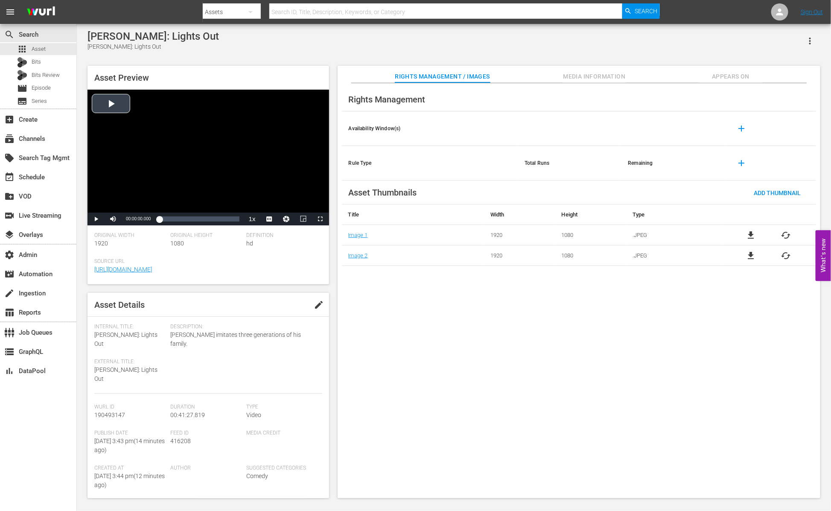
click at [107, 104] on div "Video Player" at bounding box center [207, 151] width 241 height 123
click at [303, 219] on span "Video Player" at bounding box center [303, 219] width 0 height 0
click at [168, 221] on div "00:00:06.270" at bounding box center [163, 219] width 9 height 9
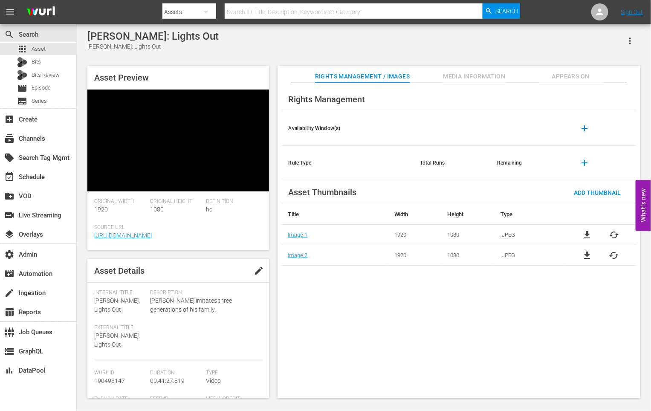
drag, startPoint x: 458, startPoint y: 306, endPoint x: 421, endPoint y: 256, distance: 62.9
click at [455, 300] on div "Rights Management Availability Window(s) add Rule Type Total Runs Remaining add…" at bounding box center [459, 241] width 363 height 316
click at [167, 67] on div "Asset Preview Video Player is loading. Play Video Pause Mute Current Time 00:00…" at bounding box center [178, 158] width 182 height 185
click at [50, 47] on div "apps Asset" at bounding box center [38, 49] width 76 height 12
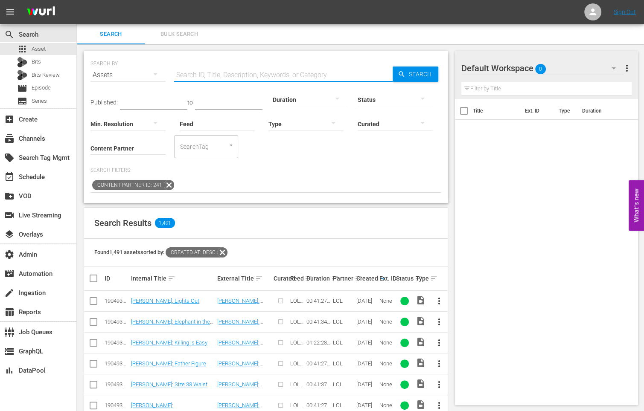
click at [218, 77] on input "text" at bounding box center [283, 75] width 218 height 20
type input "[PERSON_NAME]"
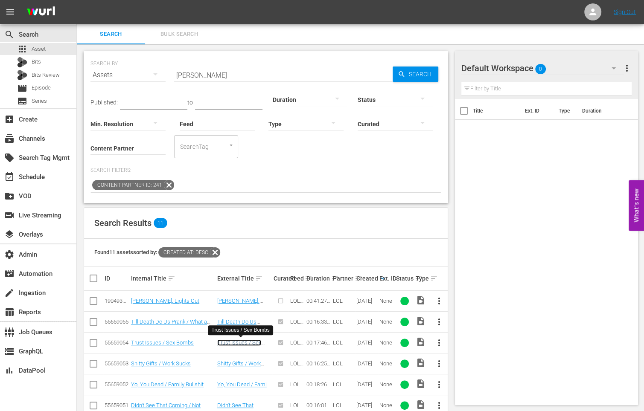
click at [253, 341] on link "Trust Issues / Sex Bombs" at bounding box center [239, 346] width 44 height 13
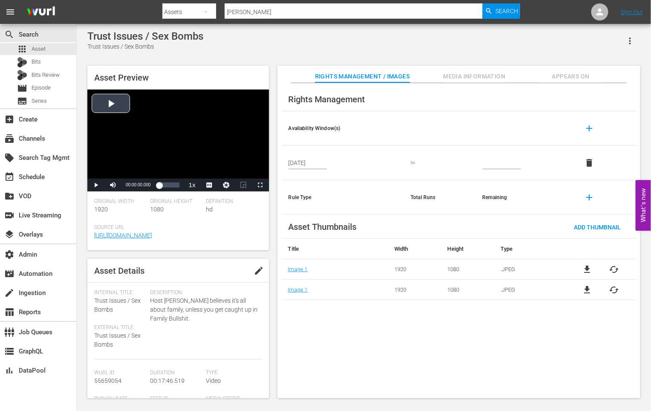
click at [116, 108] on div "Video Player" at bounding box center [178, 134] width 182 height 89
click at [169, 186] on div "Loaded : 3.38% 00:07:11.145 00:00:01.631" at bounding box center [169, 185] width 20 height 9
click at [169, 188] on div "00:08:19.594" at bounding box center [163, 185] width 9 height 9
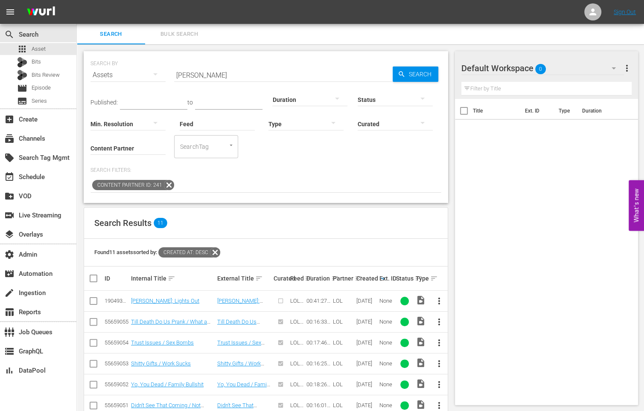
drag, startPoint x: 263, startPoint y: 239, endPoint x: 265, endPoint y: 251, distance: 12.1
click at [263, 239] on div "Found 11 assets sorted by: Created At: desc" at bounding box center [265, 253] width 363 height 28
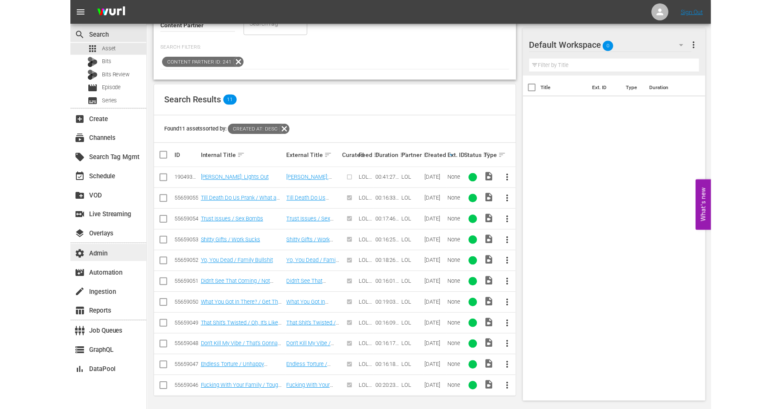
scroll to position [99, 0]
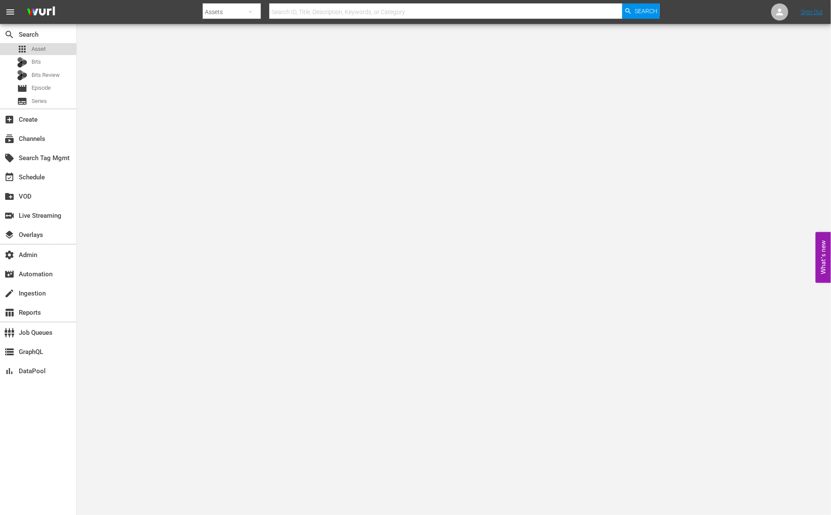
click at [58, 48] on div "apps Asset" at bounding box center [38, 49] width 76 height 12
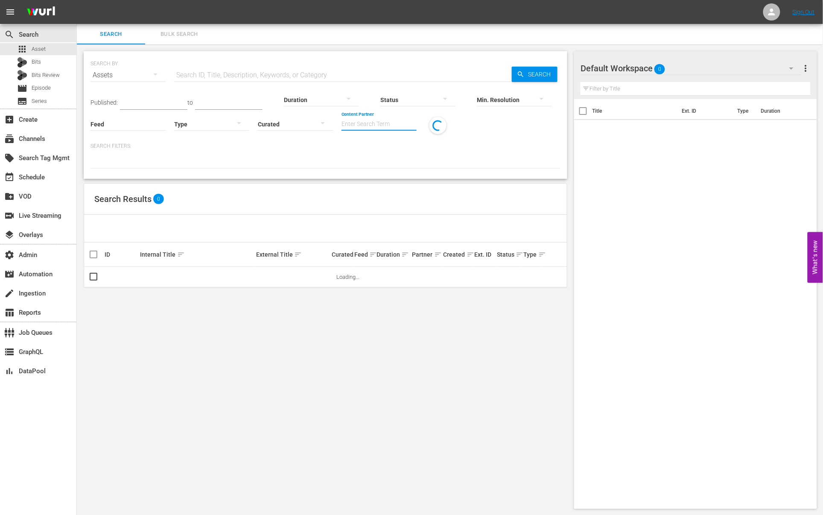
click at [373, 119] on input "Content Partner" at bounding box center [378, 124] width 75 height 31
click at [370, 144] on div "LOL (241)" at bounding box center [410, 147] width 125 height 20
type input "LOL (241)"
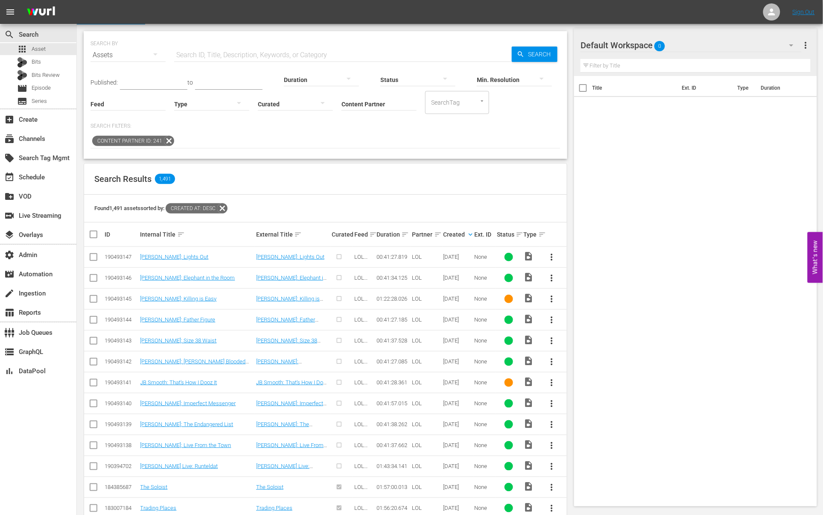
scroll to position [27, 0]
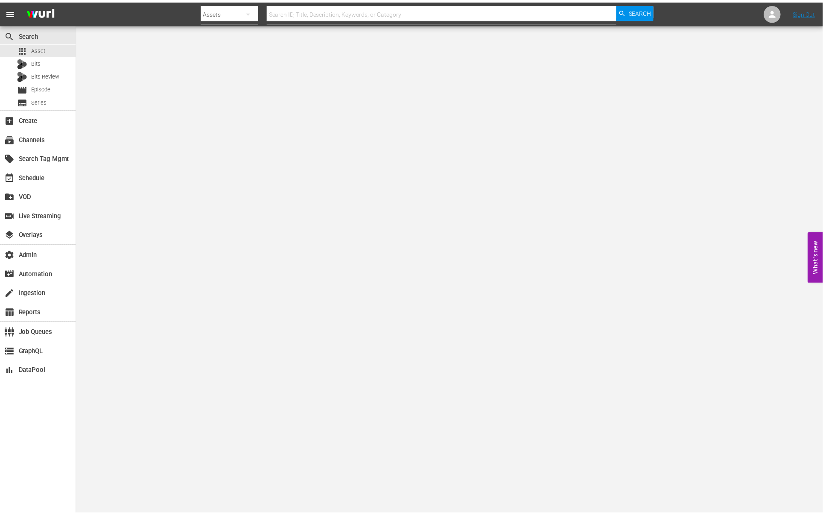
scroll to position [0, 0]
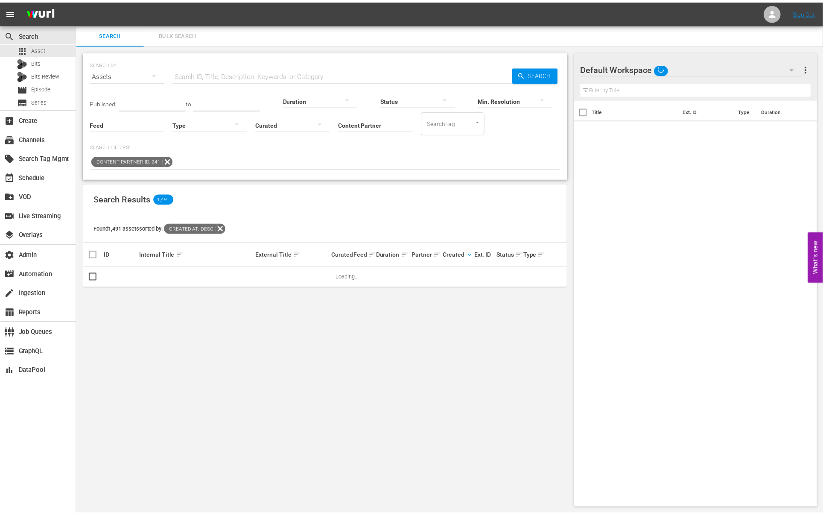
scroll to position [0, 0]
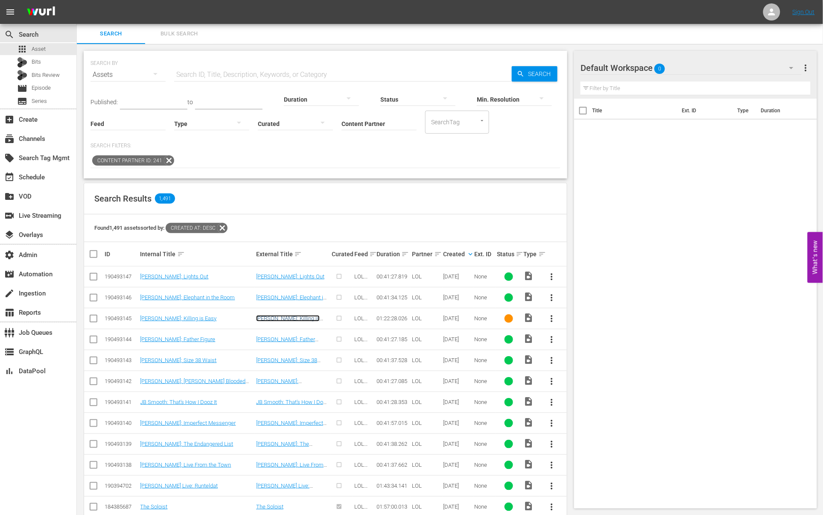
click at [268, 319] on link "Patrice O'Neil: Killing is Easy" at bounding box center [288, 321] width 64 height 13
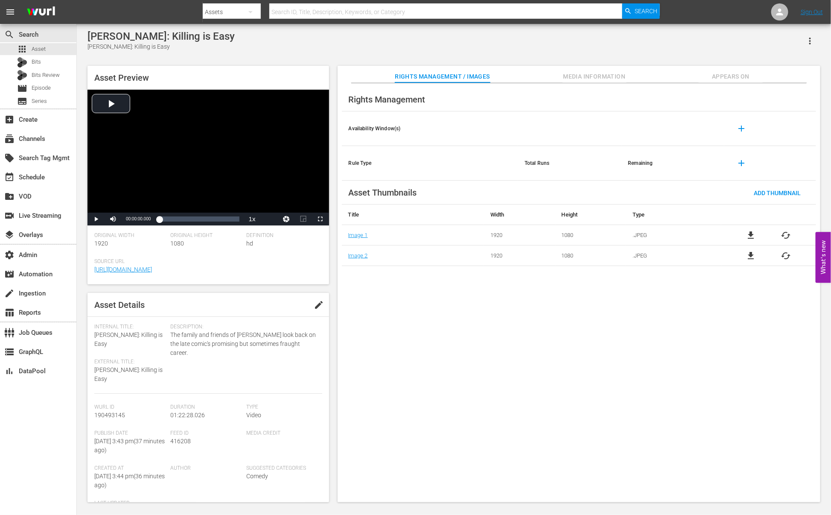
click at [743, 71] on span "Appears On" at bounding box center [730, 76] width 64 height 11
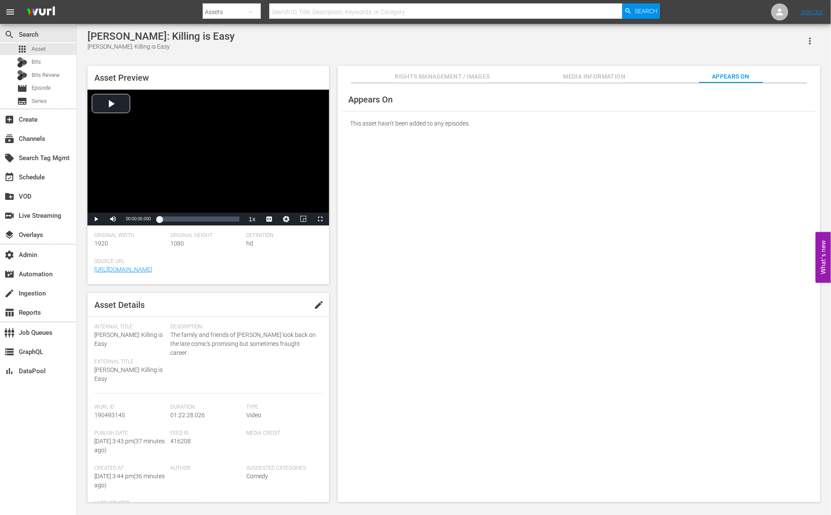
click at [588, 78] on span "Media Information" at bounding box center [594, 76] width 64 height 11
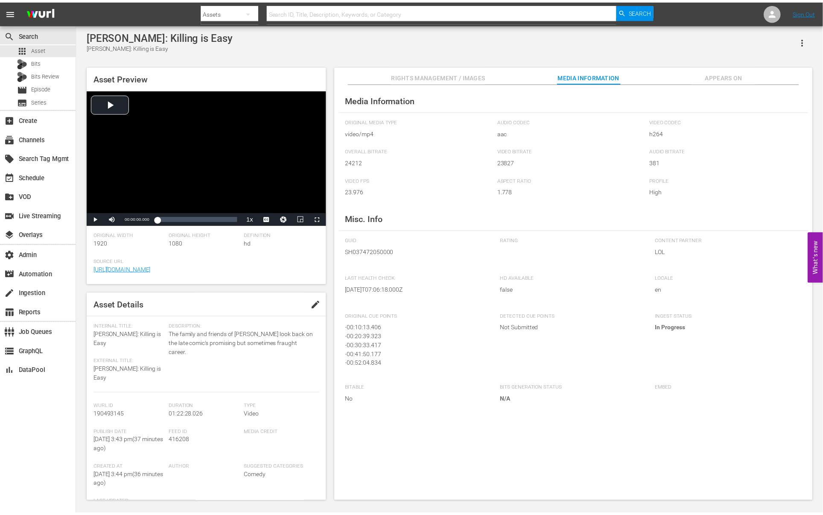
scroll to position [0, 0]
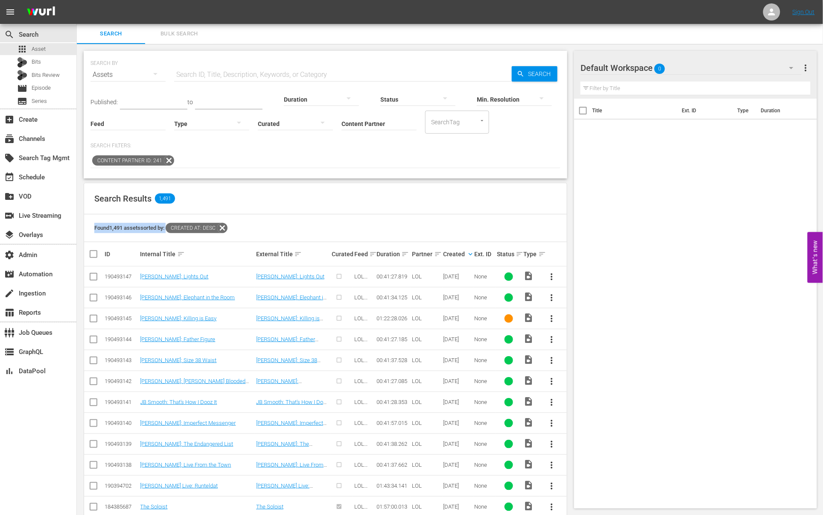
drag, startPoint x: 305, startPoint y: 222, endPoint x: 201, endPoint y: 122, distance: 144.8
click at [302, 219] on div "Found 1,491 assets sorted by: Created At: desc" at bounding box center [325, 228] width 483 height 28
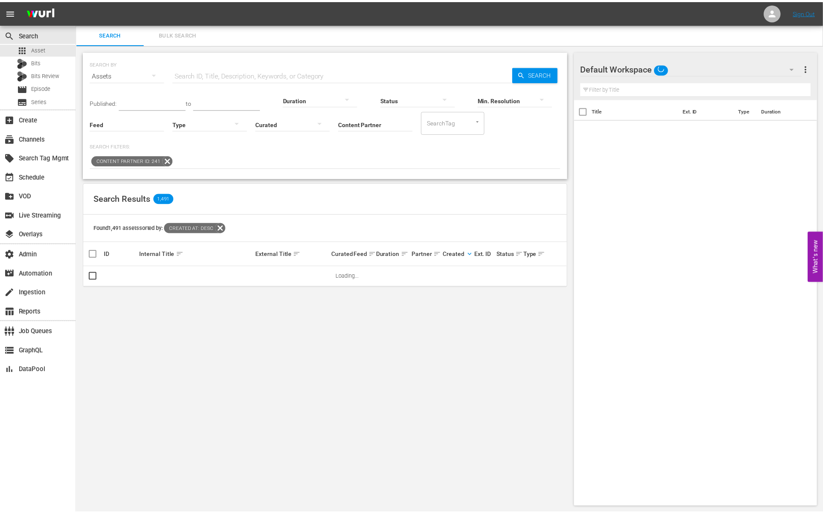
scroll to position [0, 0]
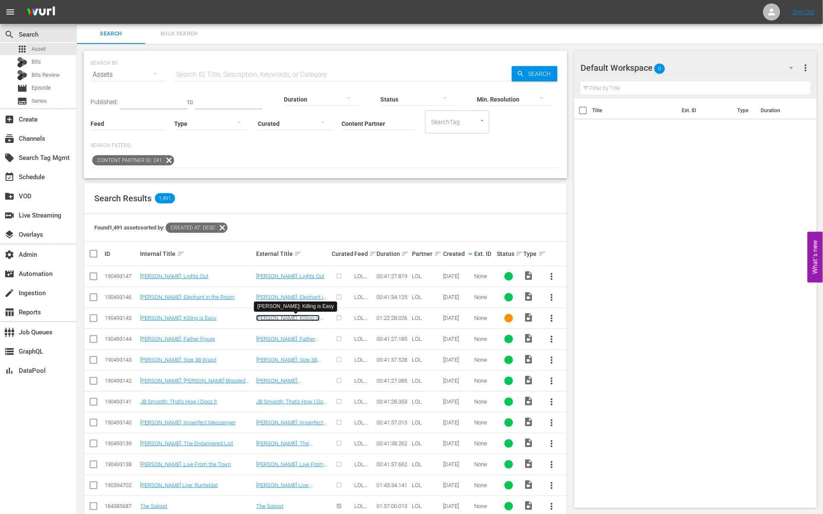
click at [311, 318] on link "Patrice O'Neil: Killing is Easy" at bounding box center [288, 321] width 64 height 13
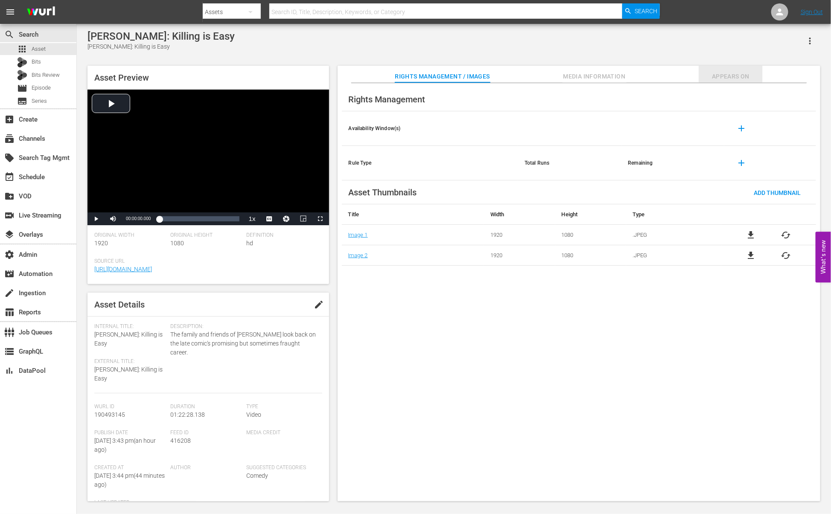
click at [747, 70] on button "Appears On" at bounding box center [730, 74] width 64 height 17
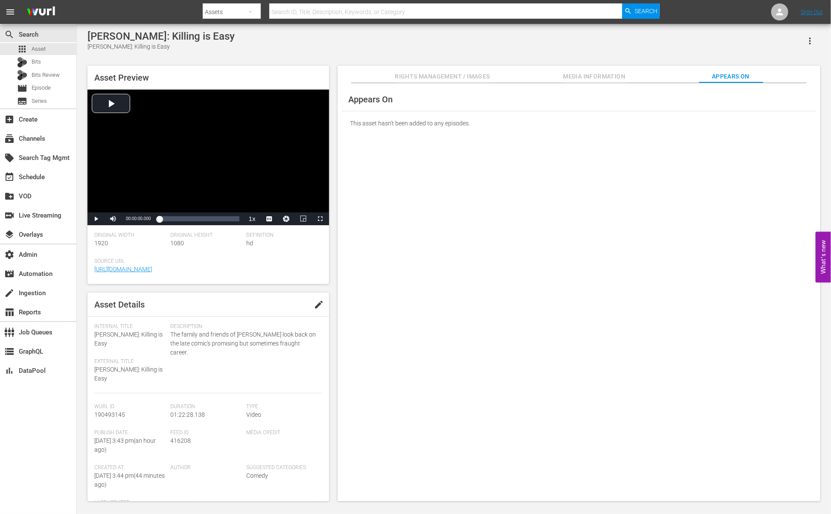
click at [614, 73] on span "Media Information" at bounding box center [594, 76] width 64 height 11
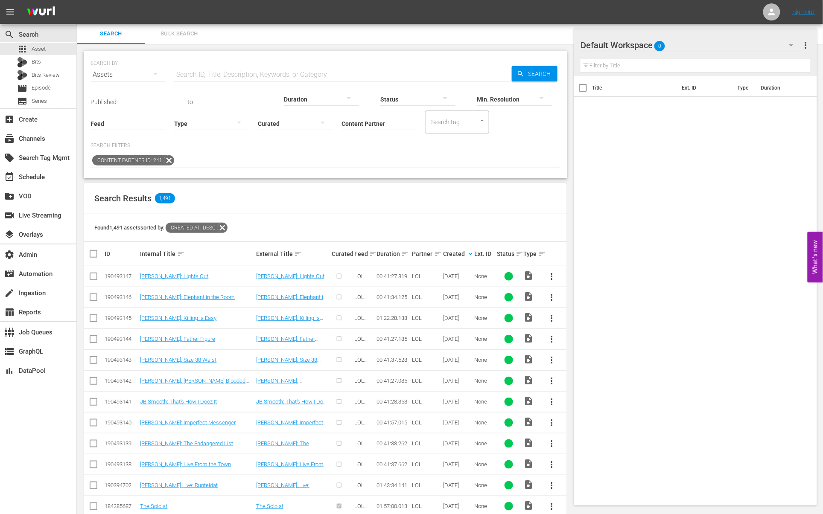
scroll to position [209, 0]
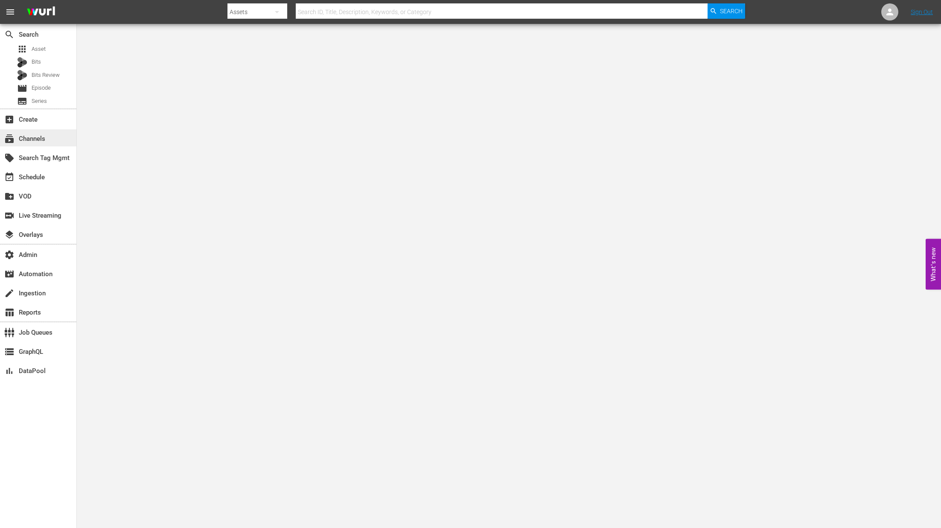
click at [43, 137] on div "subscriptions Channels" at bounding box center [24, 138] width 48 height 8
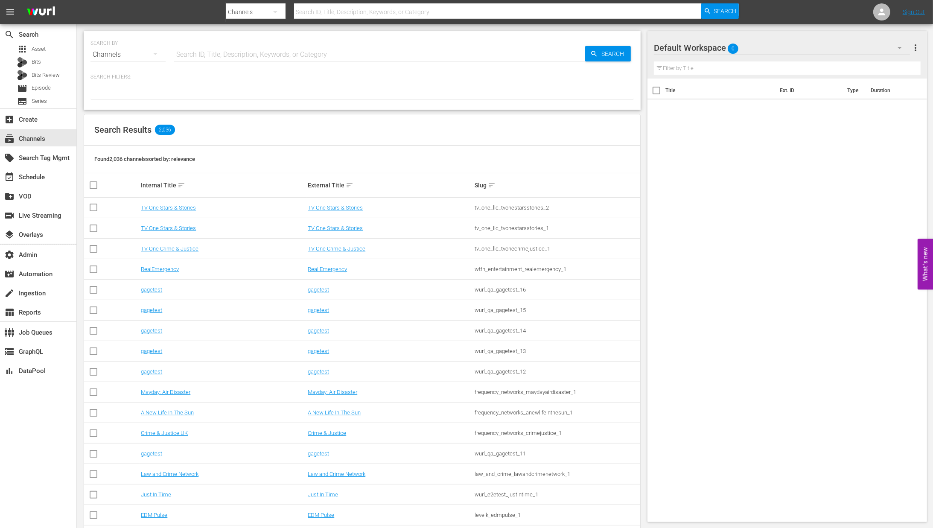
click at [311, 56] on input "text" at bounding box center [379, 54] width 411 height 20
type input "fanduel"
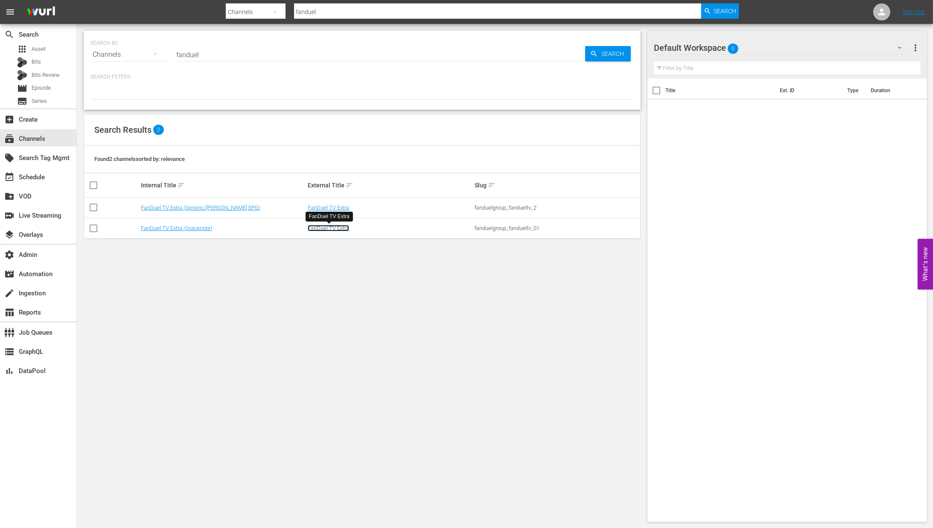
click at [341, 227] on link "FanDuel TV Extra" at bounding box center [328, 228] width 41 height 6
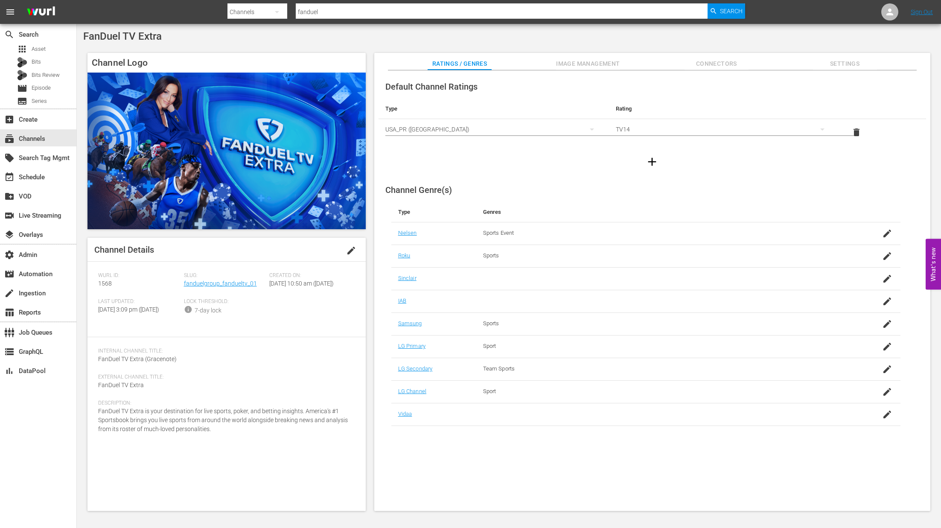
click at [726, 61] on span "Connectors" at bounding box center [716, 63] width 64 height 11
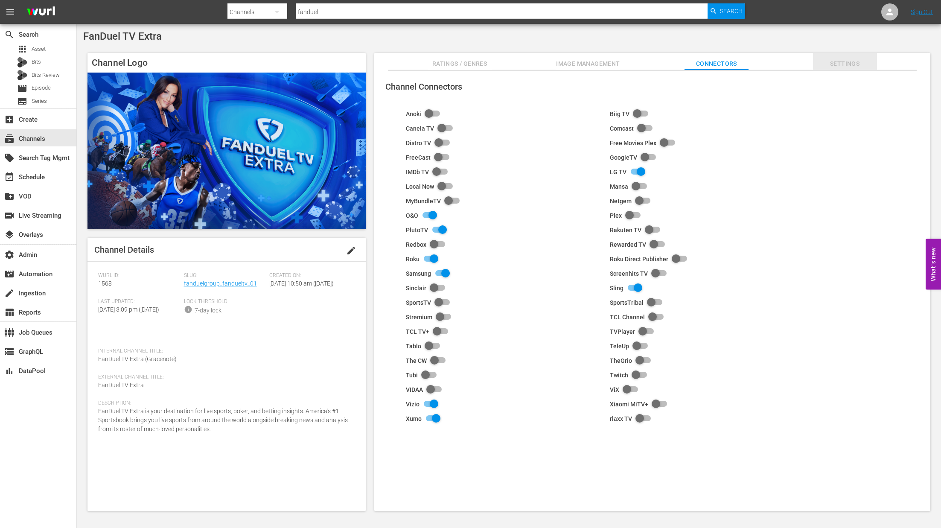
click at [836, 64] on span "Settings" at bounding box center [845, 63] width 64 height 11
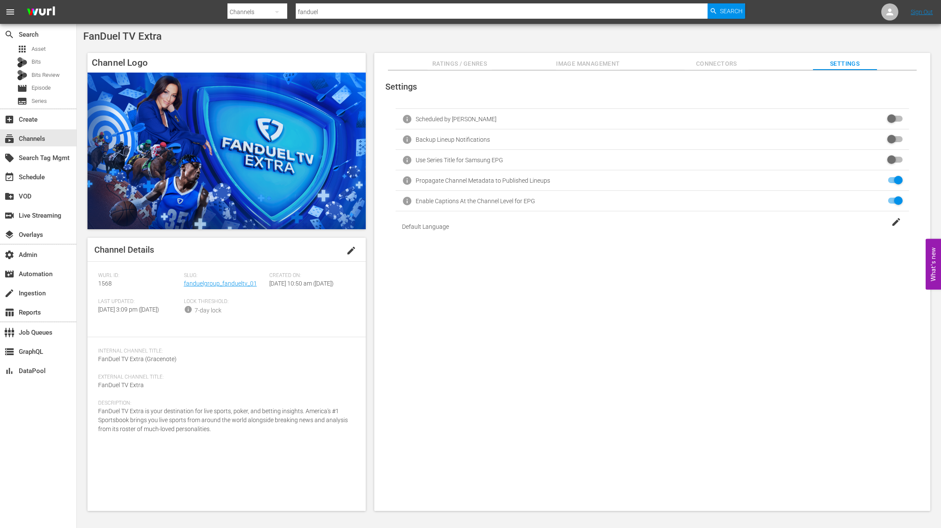
click at [584, 65] on span "Image Management" at bounding box center [588, 63] width 64 height 11
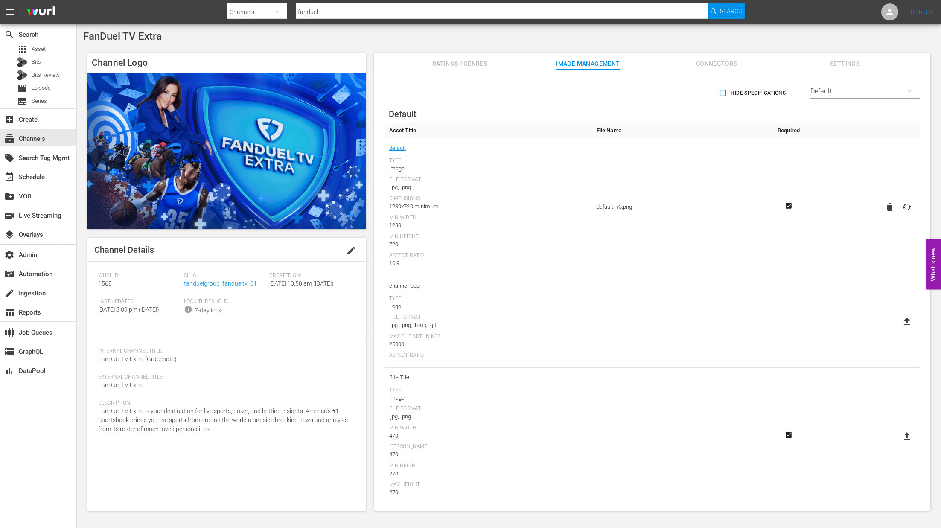
click at [841, 91] on div "Default" at bounding box center [864, 91] width 109 height 24
click at [858, 172] on div "Anoki" at bounding box center [862, 173] width 89 height 14
click at [423, 145] on span "Anoki Channel Logo" at bounding box center [488, 147] width 199 height 11
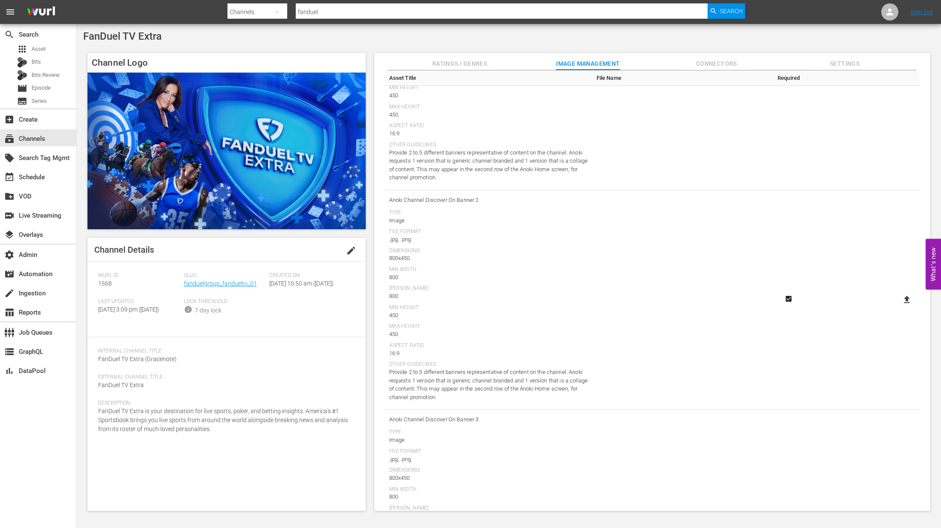
scroll to position [1456, 0]
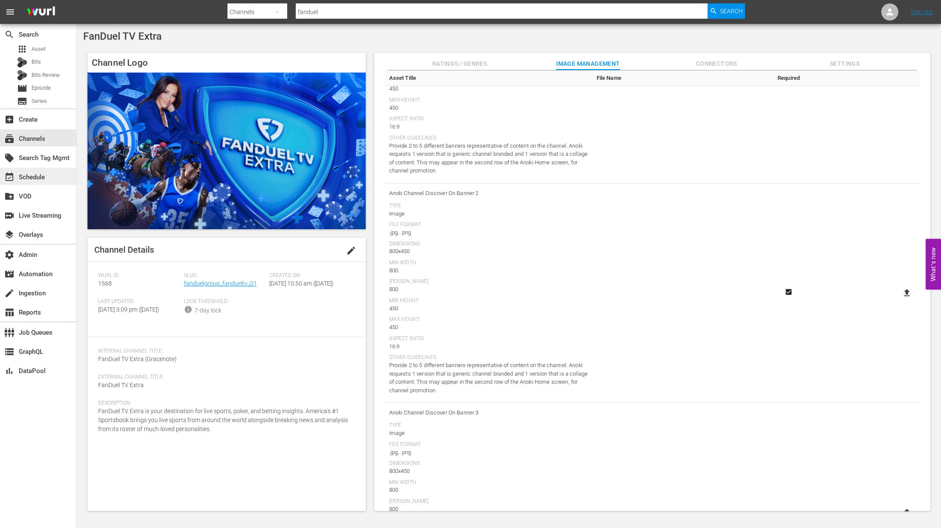
click at [35, 175] on div "event_available Schedule" at bounding box center [24, 176] width 48 height 8
